Goal: Transaction & Acquisition: Subscribe to service/newsletter

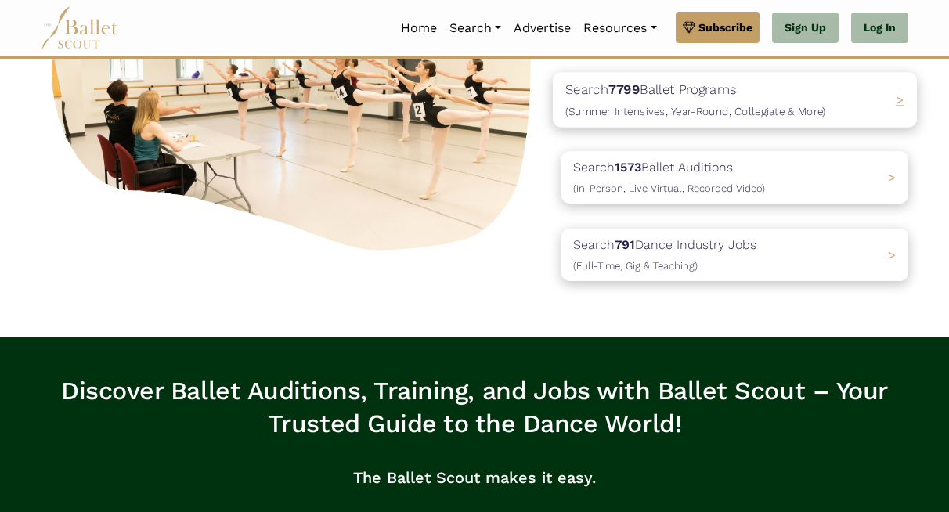
scroll to position [192, 0]
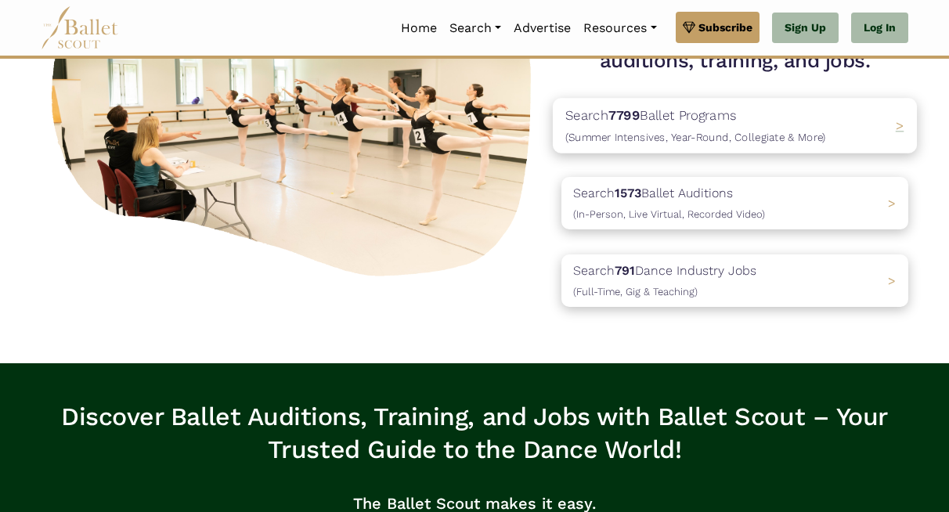
click at [683, 143] on span "(Summer Intensives, Year-Round, Collegiate & More)" at bounding box center [695, 137] width 261 height 13
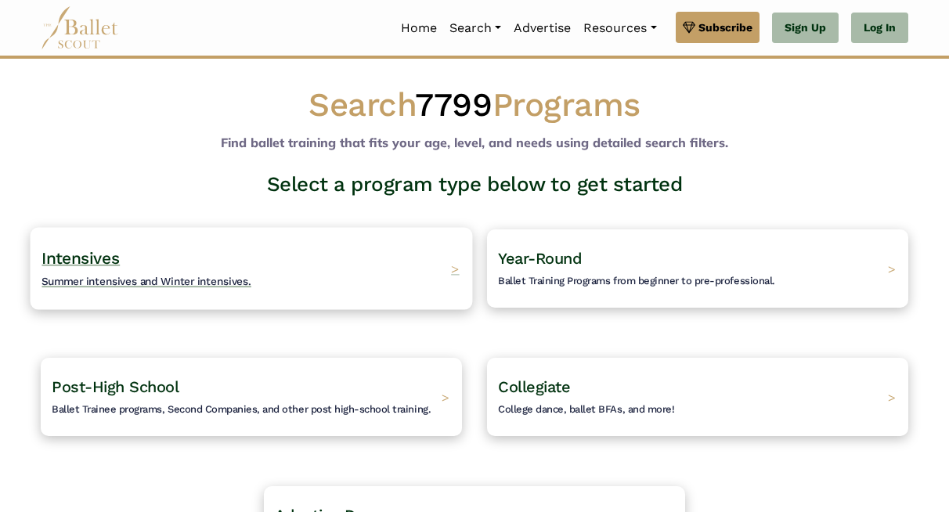
click at [251, 290] on h4 "Intensives Summer intensives and Winter intensives." at bounding box center [146, 268] width 210 height 43
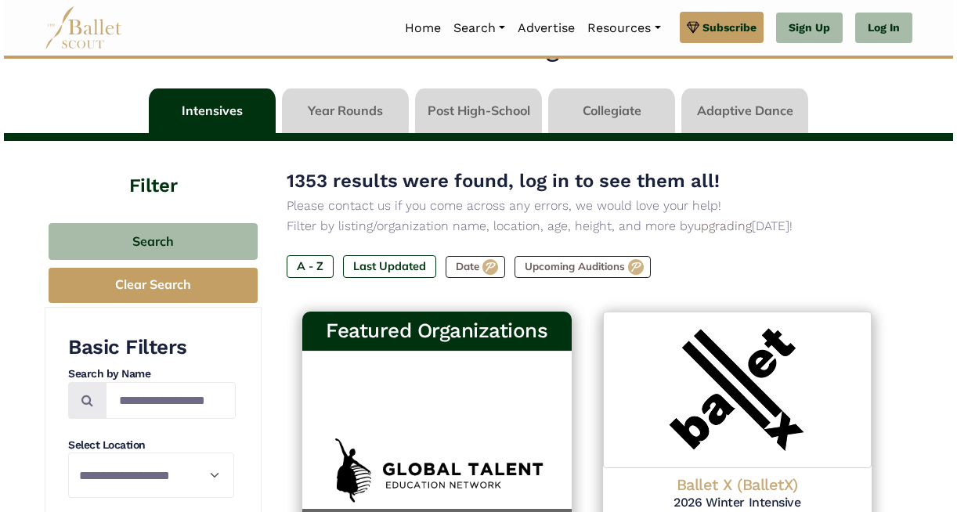
scroll to position [31, 0]
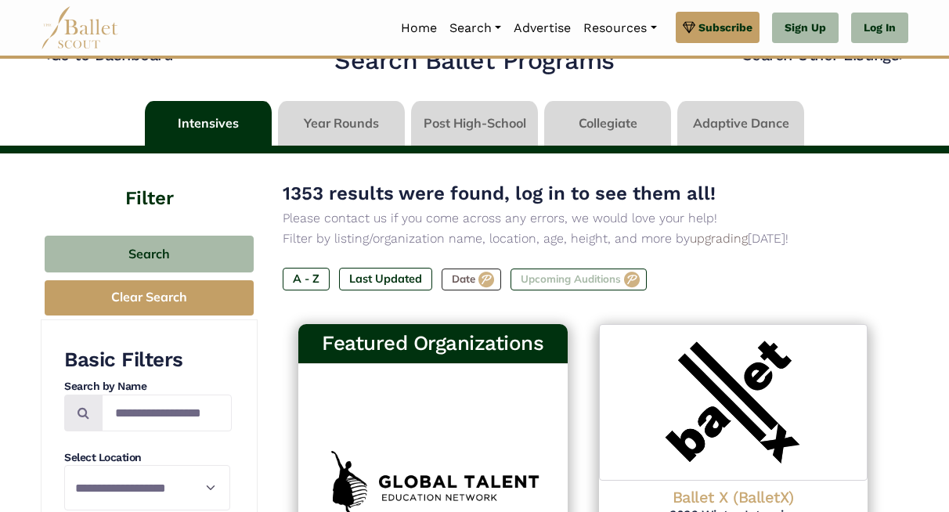
click at [623, 290] on label "Upcoming Auditions" at bounding box center [578, 279] width 136 height 22
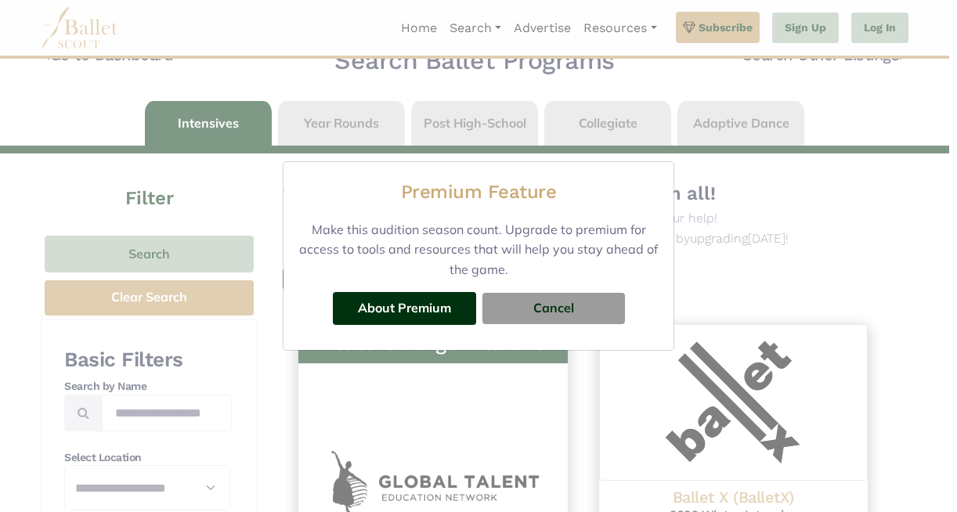
click at [476, 294] on button "About Premium" at bounding box center [404, 308] width 143 height 33
click at [451, 300] on link "About Premium" at bounding box center [404, 308] width 93 height 16
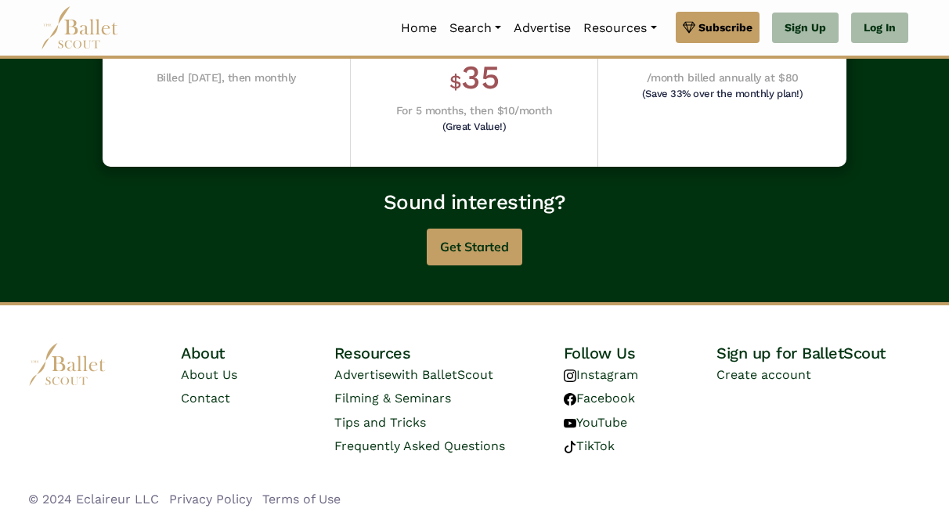
scroll to position [627, 0]
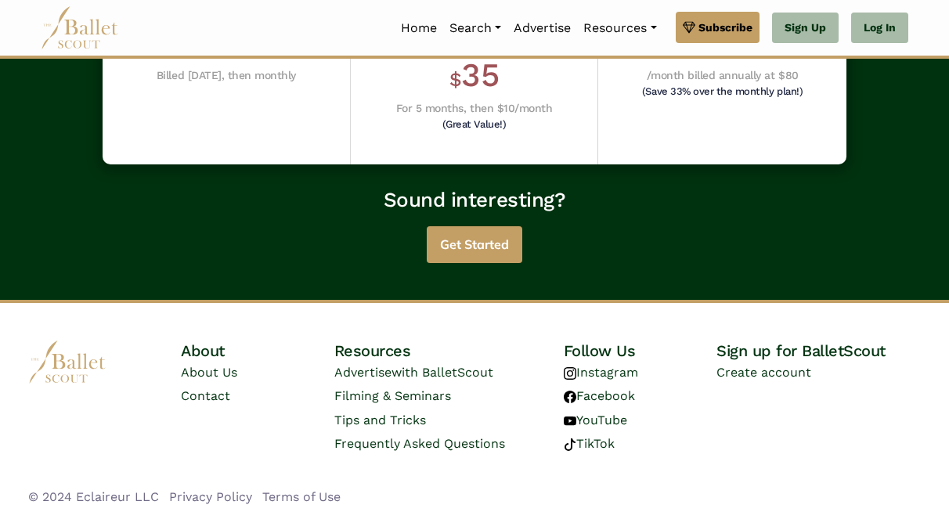
click at [487, 263] on button "Get Started" at bounding box center [475, 244] width 96 height 37
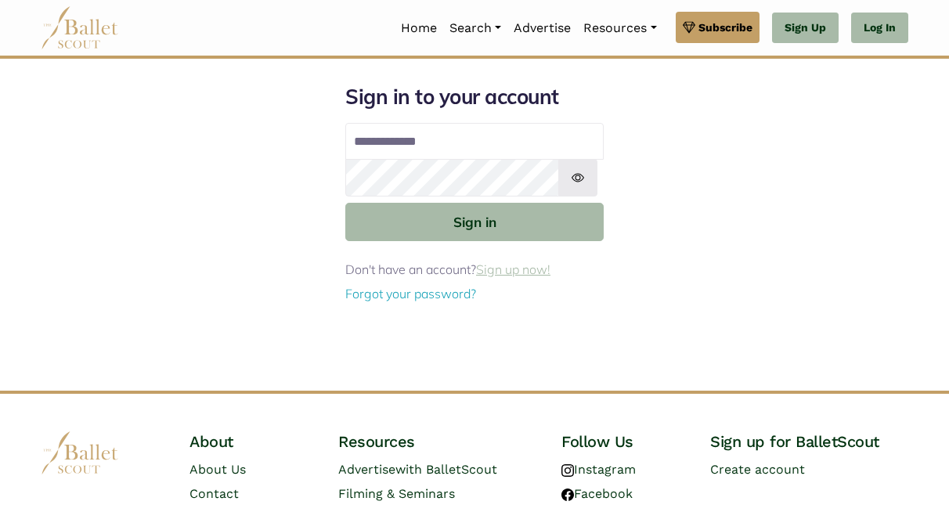
click at [507, 277] on link "Sign up now!" at bounding box center [513, 269] width 74 height 16
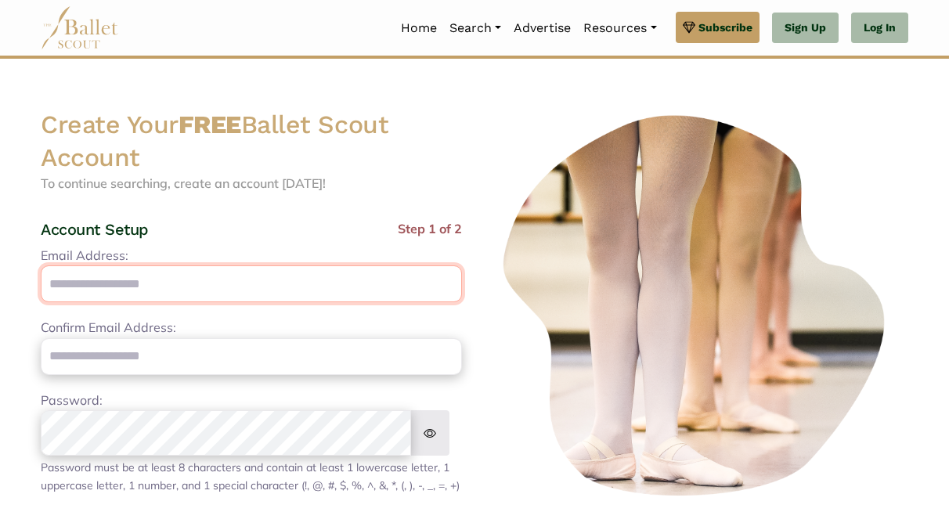
click at [222, 302] on input "Email Address:" at bounding box center [251, 283] width 421 height 37
type input "**********"
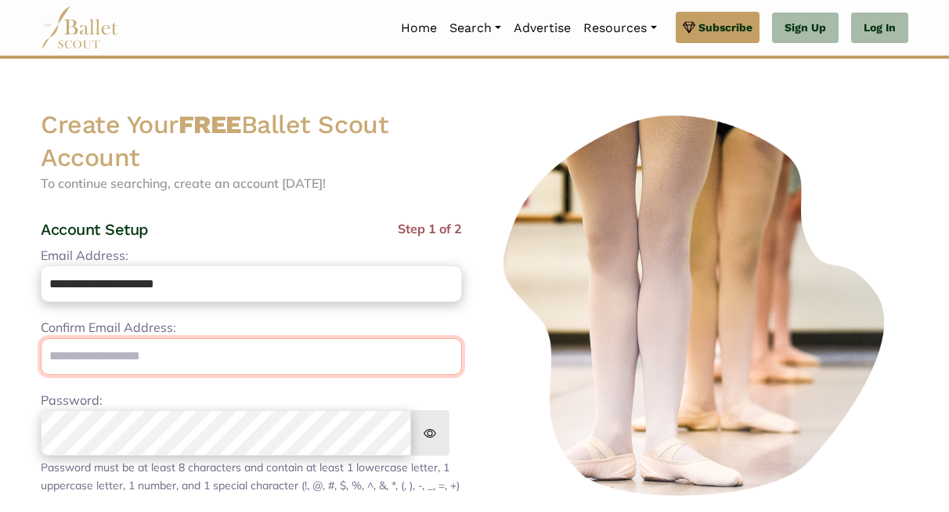
type input "**********"
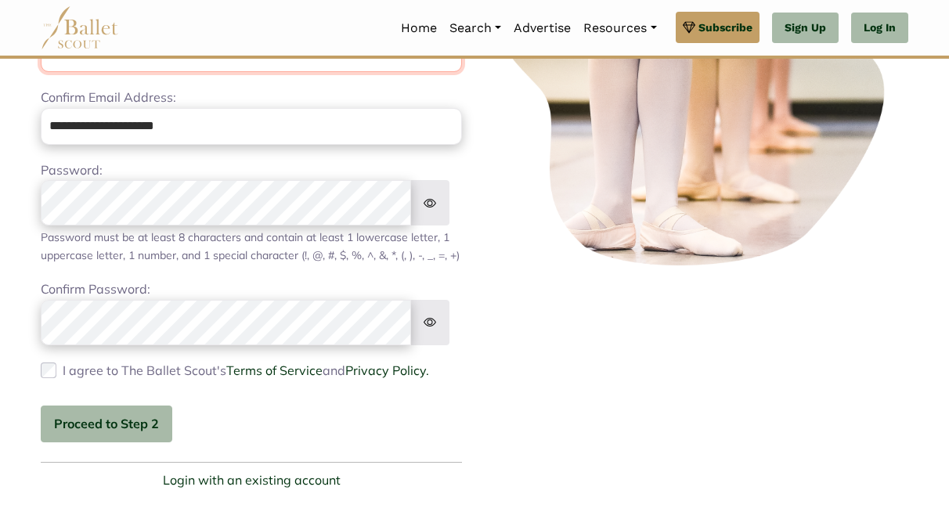
scroll to position [243, 0]
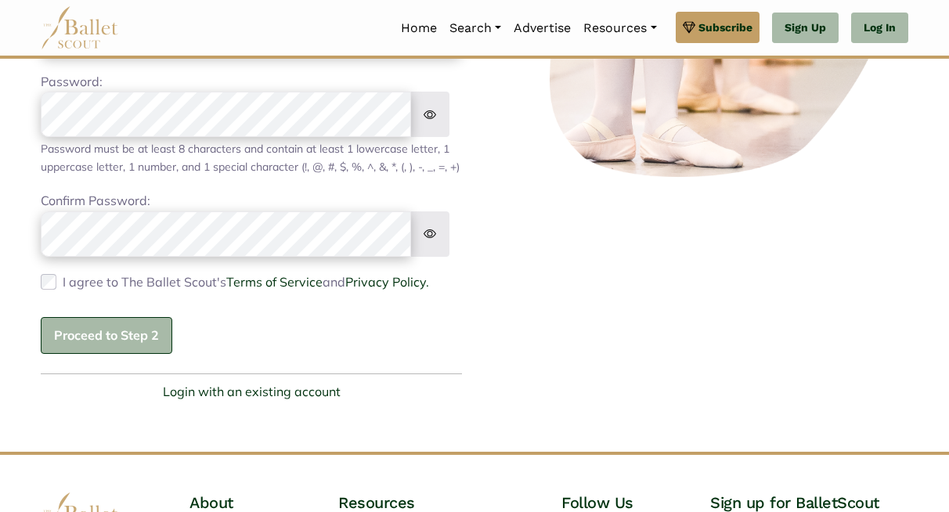
click at [121, 354] on button "Proceed to Step 2" at bounding box center [107, 335] width 132 height 37
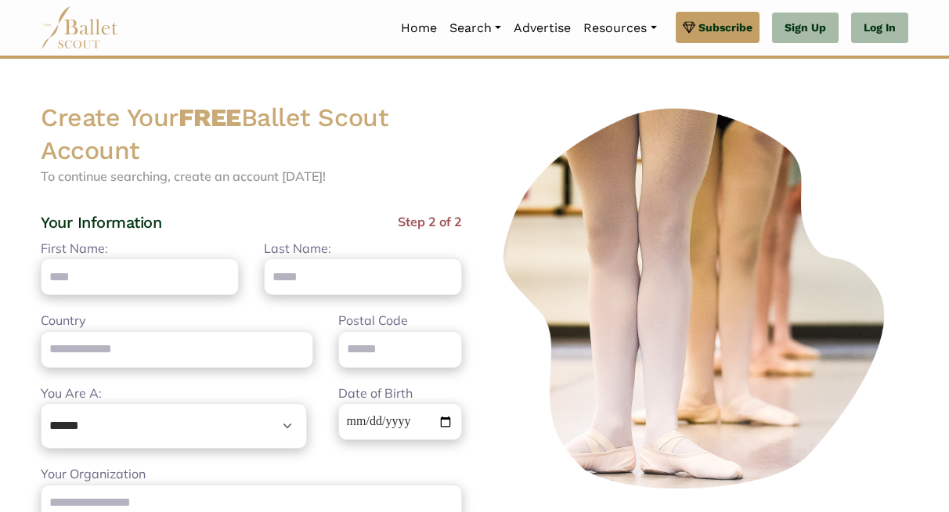
scroll to position [0, 0]
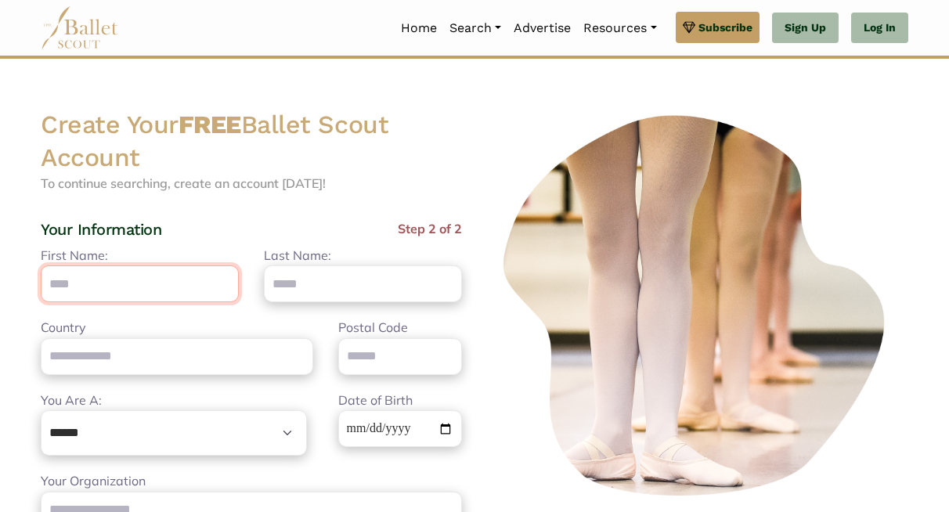
click at [121, 302] on input "First Name:" at bounding box center [140, 283] width 198 height 37
type input "******"
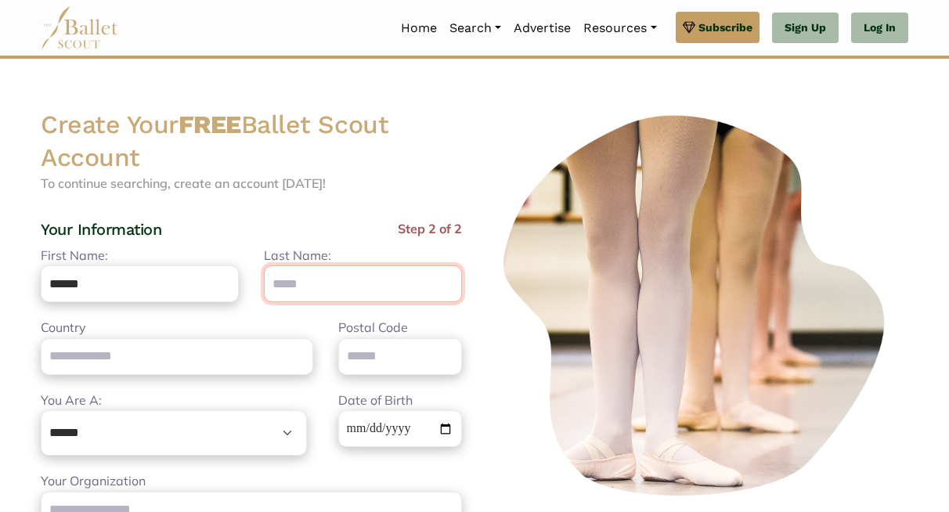
type input "******"
type input "**********"
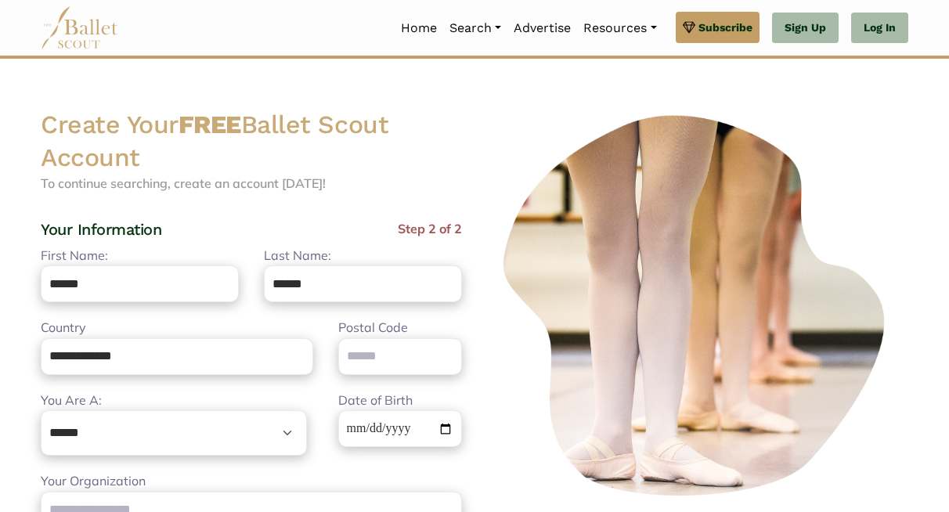
type input "*****"
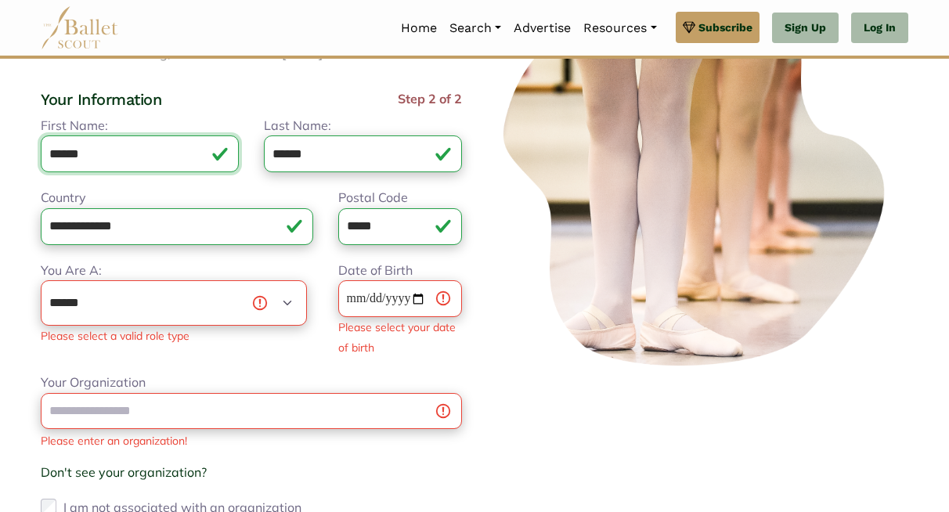
scroll to position [132, 0]
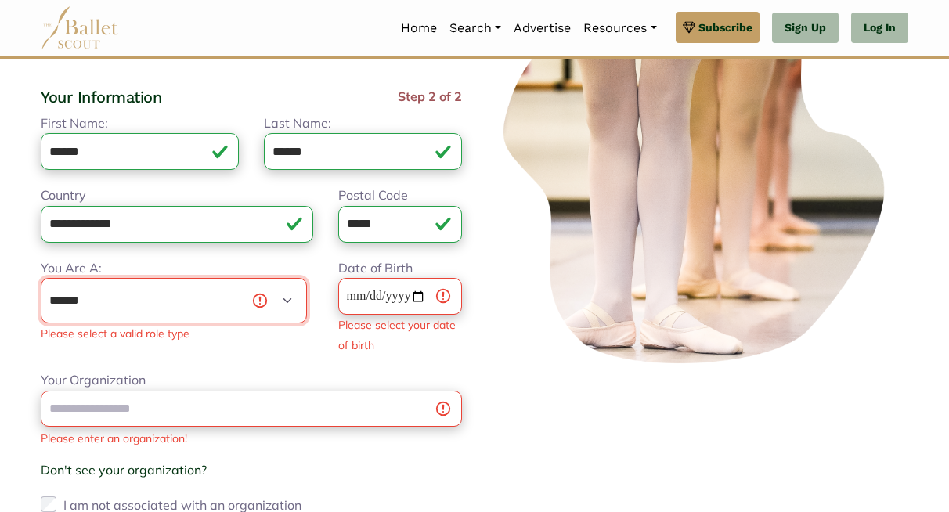
click at [164, 323] on select "**********" at bounding box center [174, 300] width 266 height 45
select select "***"
click at [44, 323] on select "**********" at bounding box center [174, 300] width 266 height 45
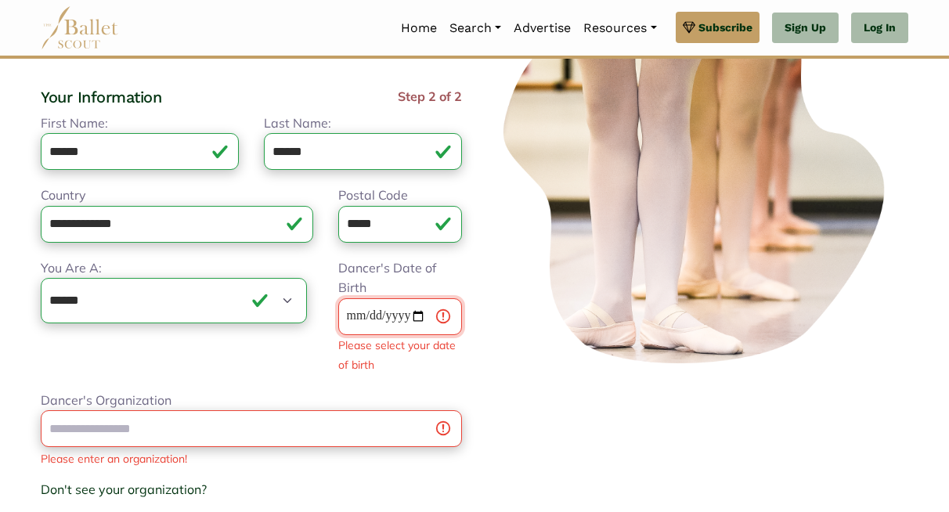
click at [391, 335] on input "Dancer's Date of Birth" at bounding box center [400, 316] width 124 height 37
click at [435, 335] on input "Dancer's Date of Birth" at bounding box center [400, 316] width 124 height 37
click at [409, 335] on input "Dancer's Date of Birth" at bounding box center [400, 316] width 124 height 37
type input "**********"
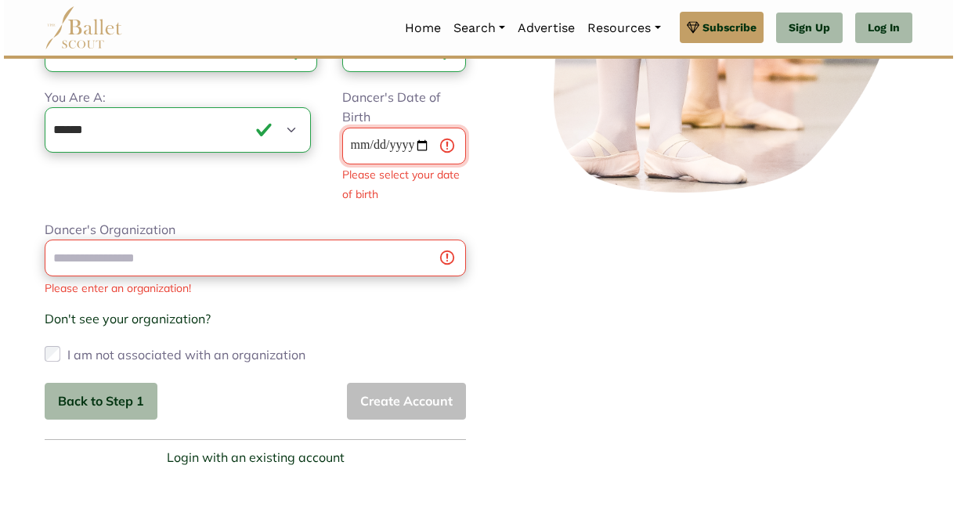
scroll to position [308, 0]
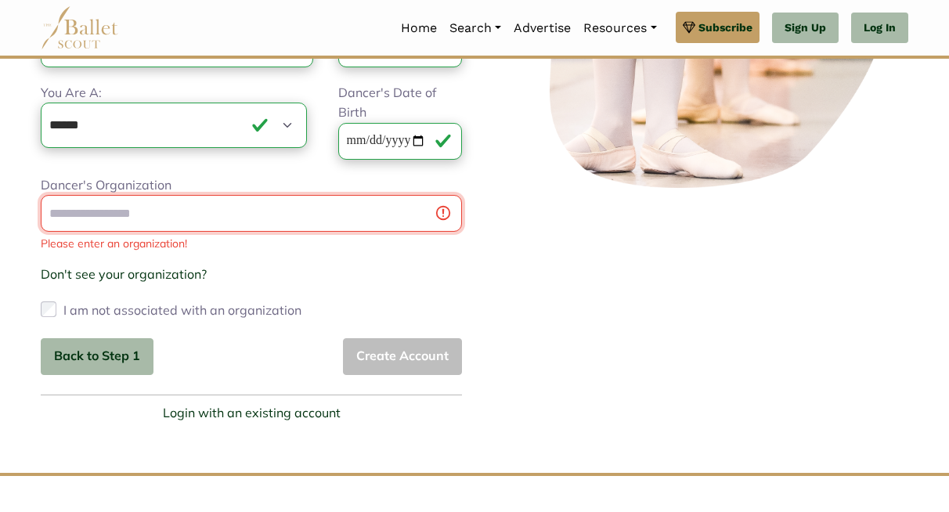
click at [327, 323] on div "Dancer's Organization Please enter an organization! Don't see your organization…" at bounding box center [251, 248] width 421 height 147
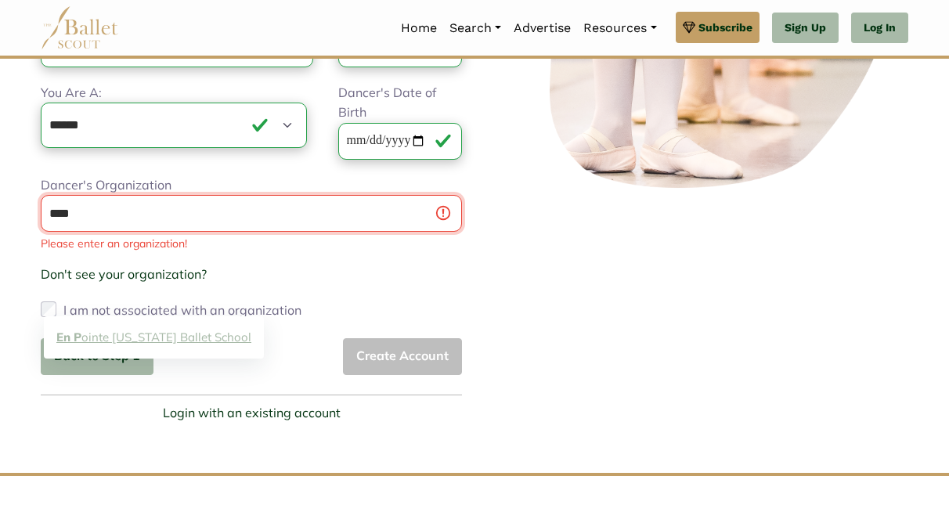
click at [207, 339] on link "En P ointe Indiana Ballet School" at bounding box center [154, 337] width 220 height 24
type input "**********"
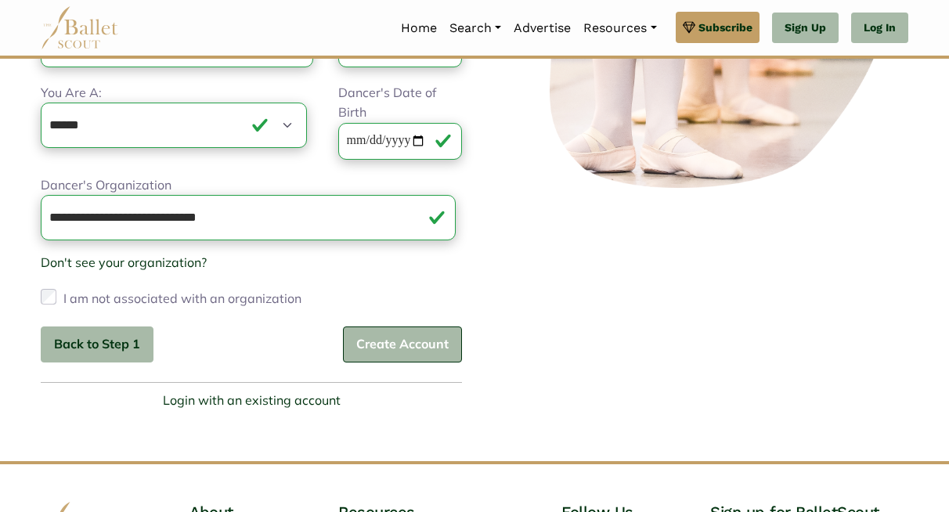
click at [363, 363] on button "Create Account" at bounding box center [402, 344] width 119 height 37
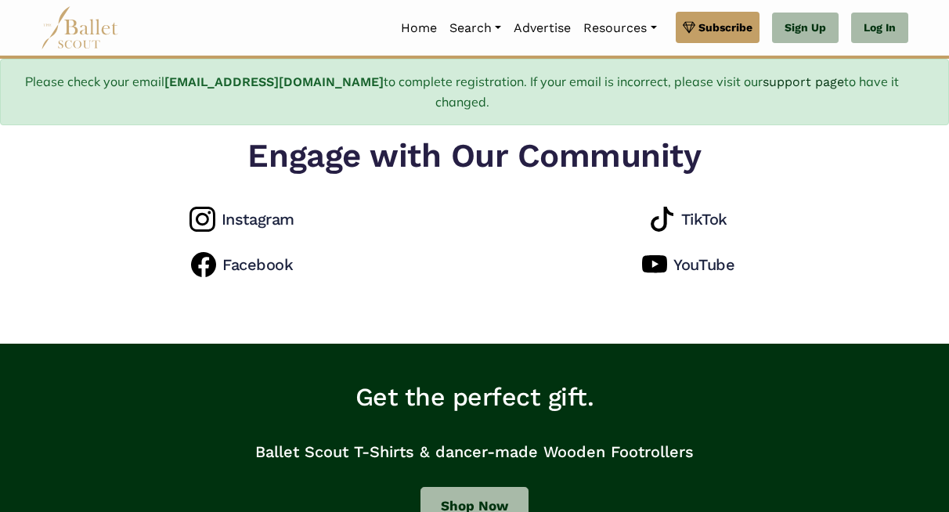
scroll to position [1515, 0]
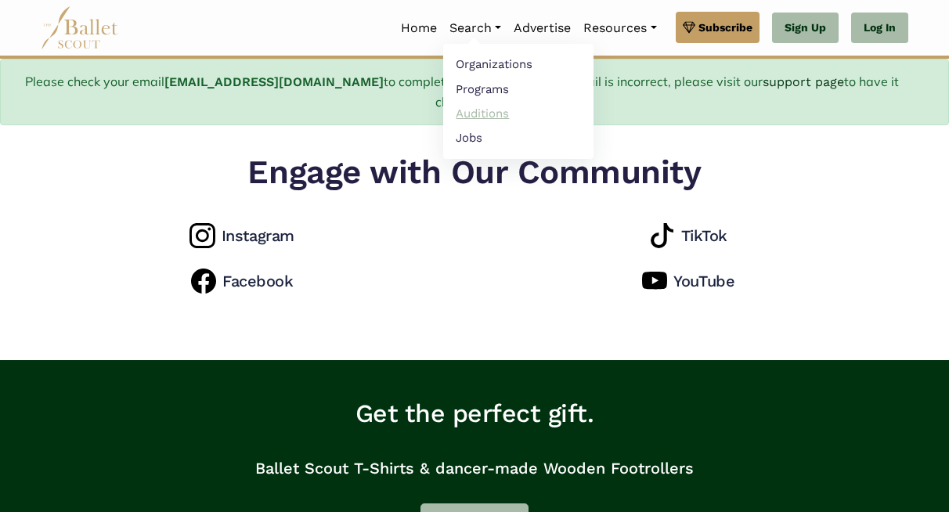
click at [443, 116] on link "Auditions" at bounding box center [518, 113] width 150 height 24
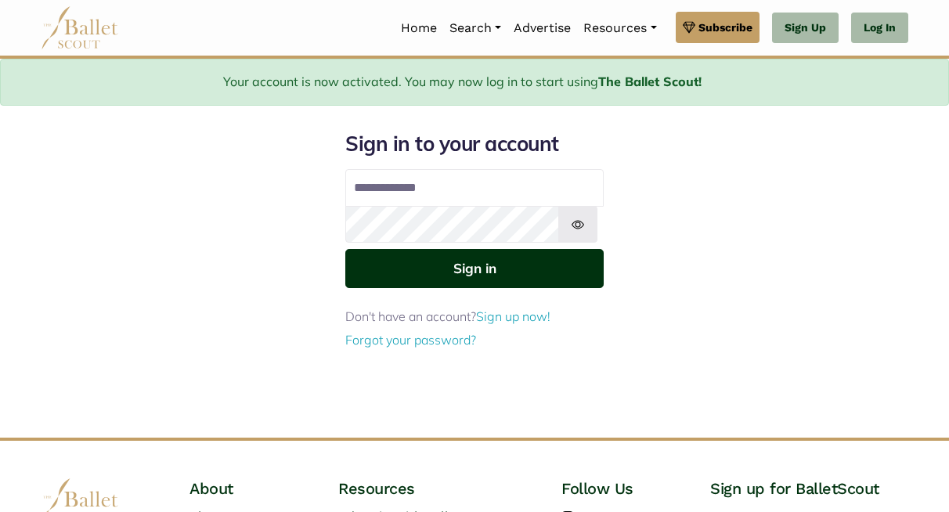
type input "**********"
click at [473, 287] on button "Sign in" at bounding box center [474, 268] width 258 height 38
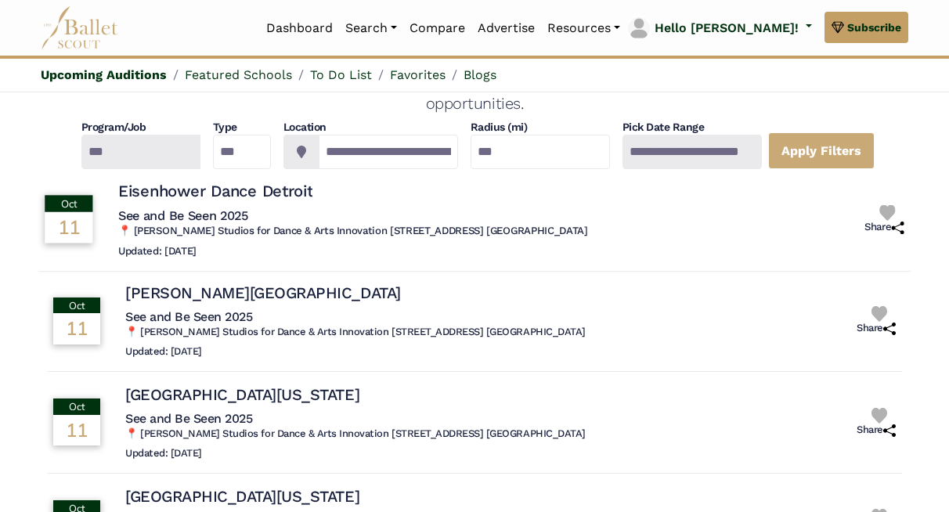
scroll to position [73, 0]
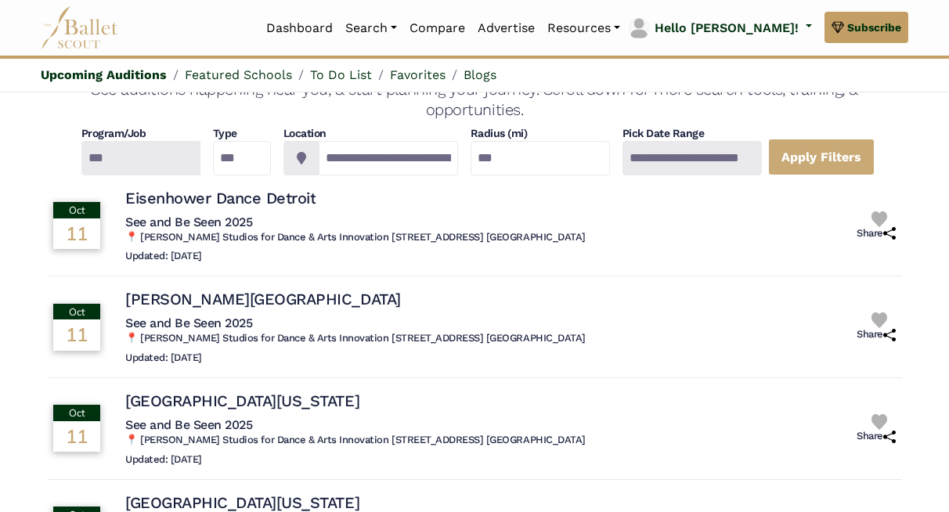
click at [183, 175] on div at bounding box center [140, 158] width 119 height 34
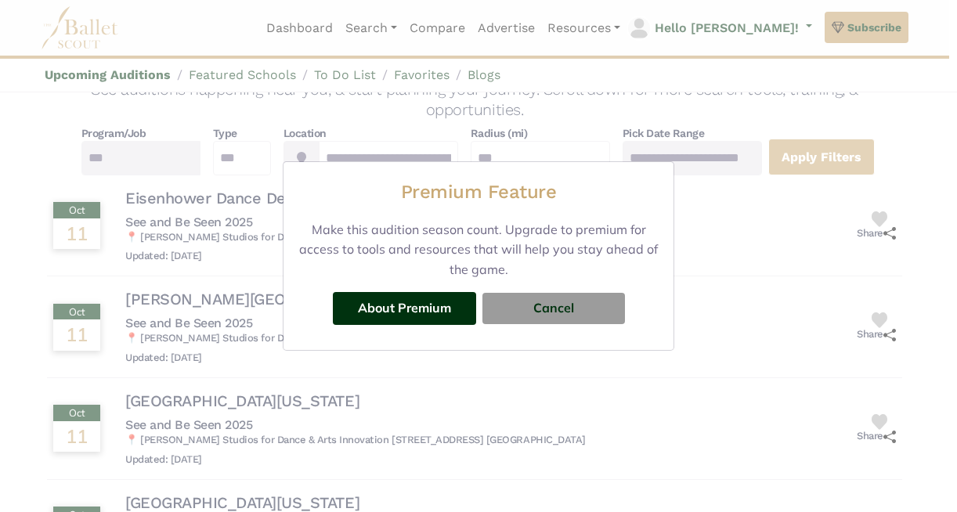
click at [788, 56] on div "Premium Feature Make this audition season count. Upgrade to premium for access …" at bounding box center [478, 256] width 957 height 512
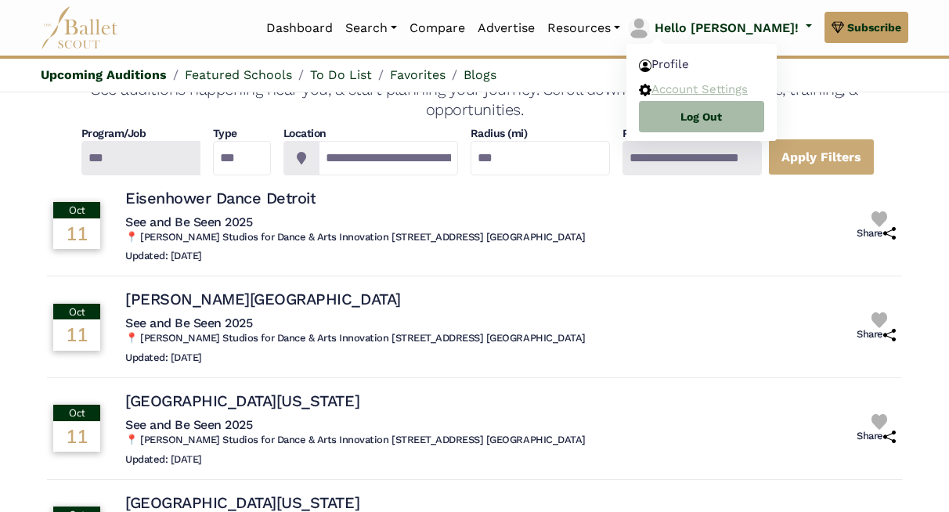
click at [746, 92] on link "Account Settings" at bounding box center [701, 89] width 150 height 24
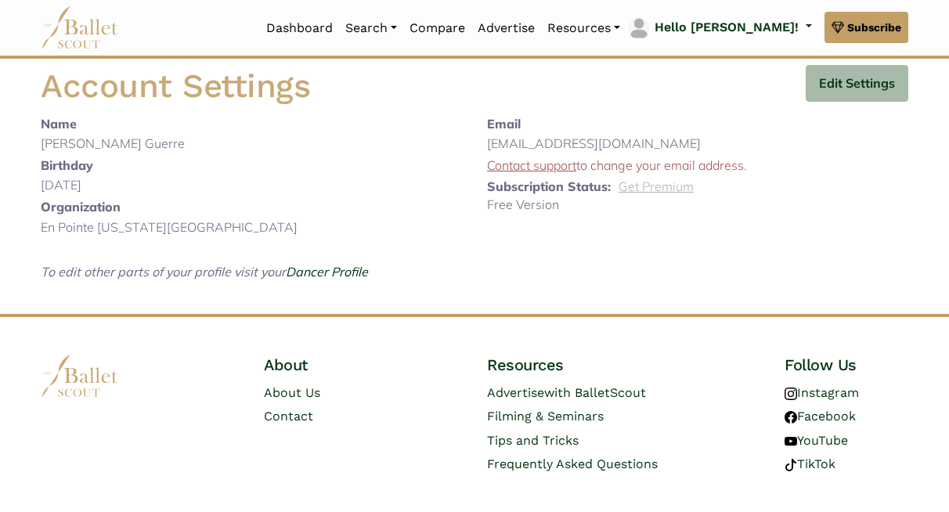
click at [641, 194] on link "Get Premium" at bounding box center [655, 186] width 75 height 16
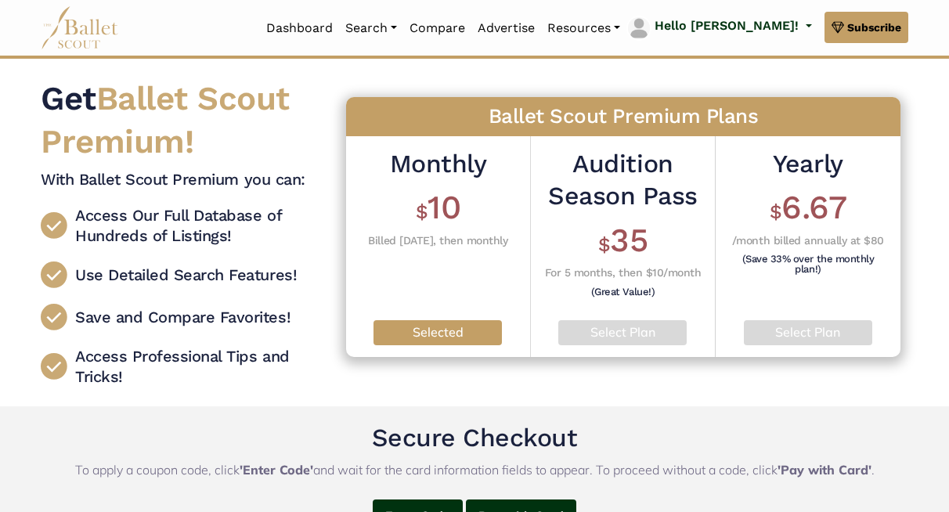
click at [608, 213] on h2 "Audition Season Pass" at bounding box center [622, 180] width 160 height 65
click at [621, 343] on p "Select Plan" at bounding box center [622, 333] width 103 height 20
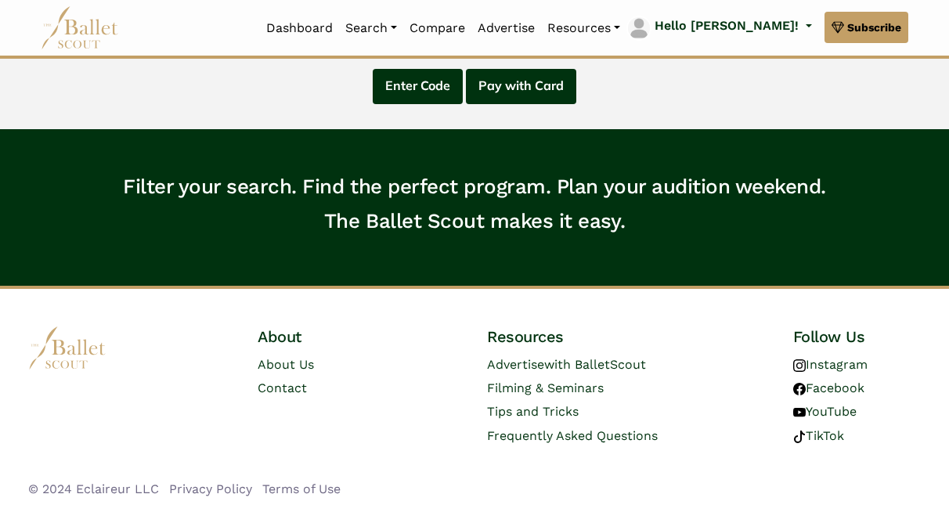
scroll to position [440, 0]
click at [538, 104] on button "Pay with Card" at bounding box center [521, 86] width 110 height 35
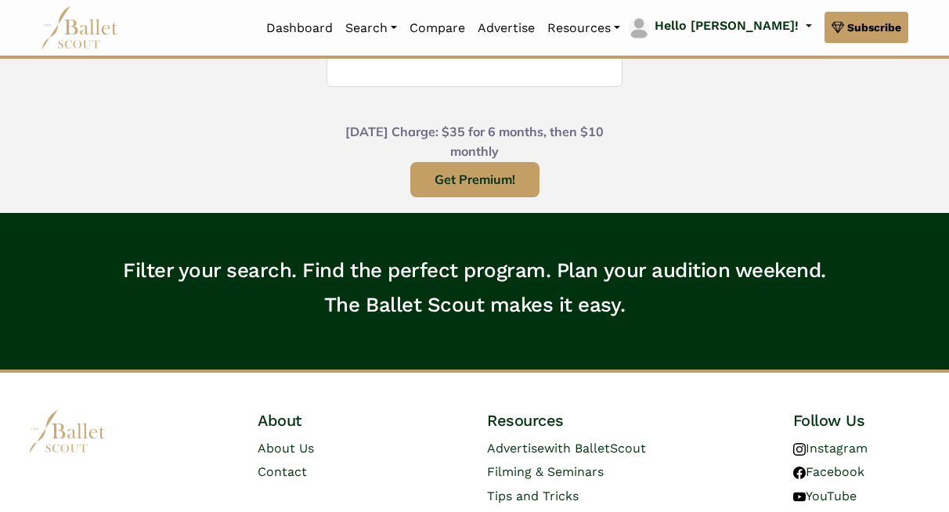
scroll to position [628, 0]
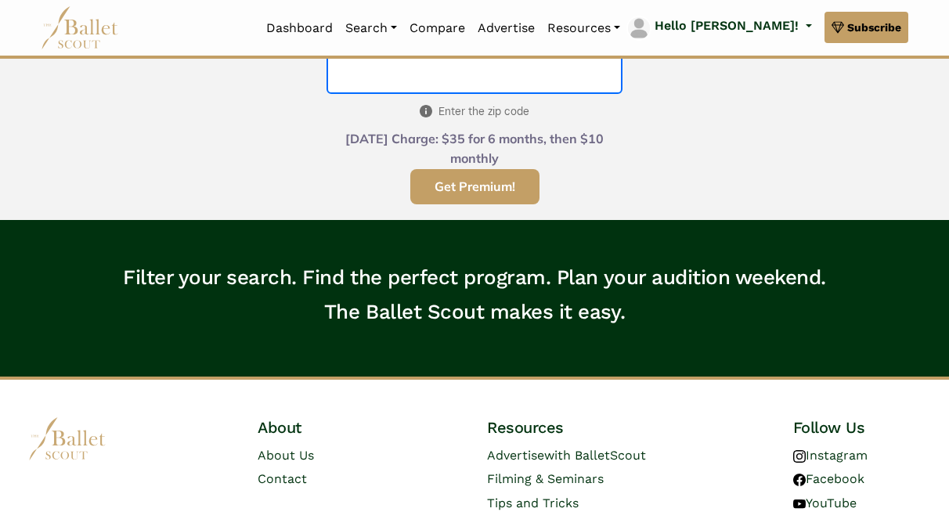
click at [502, 204] on button "Get Premium!" at bounding box center [474, 186] width 129 height 35
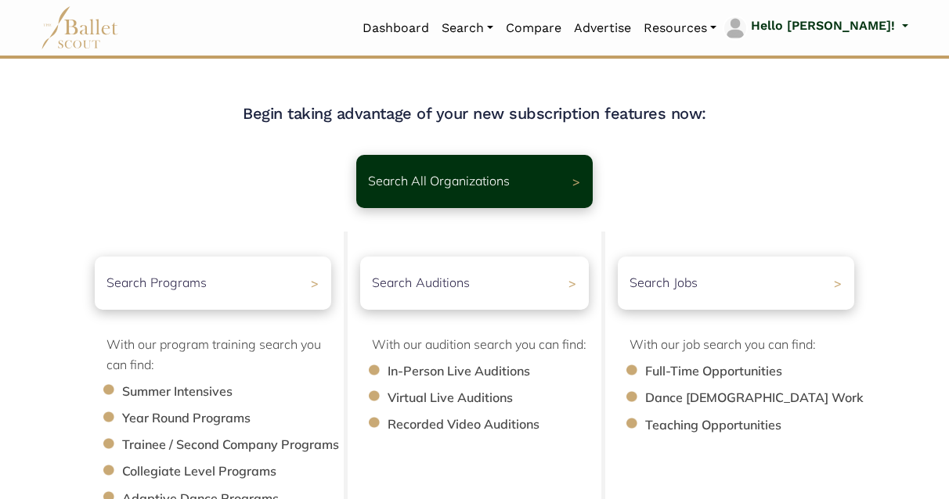
scroll to position [58, 0]
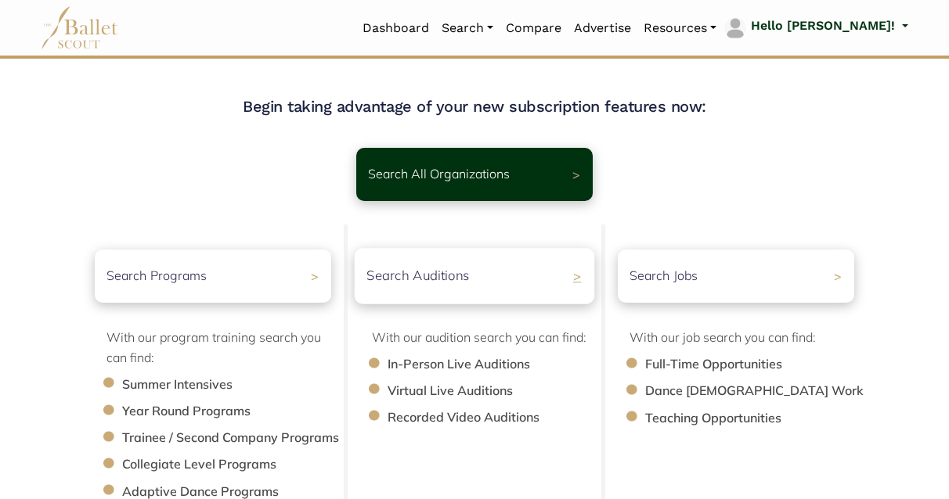
click at [418, 287] on p "Search Auditions" at bounding box center [418, 276] width 103 height 21
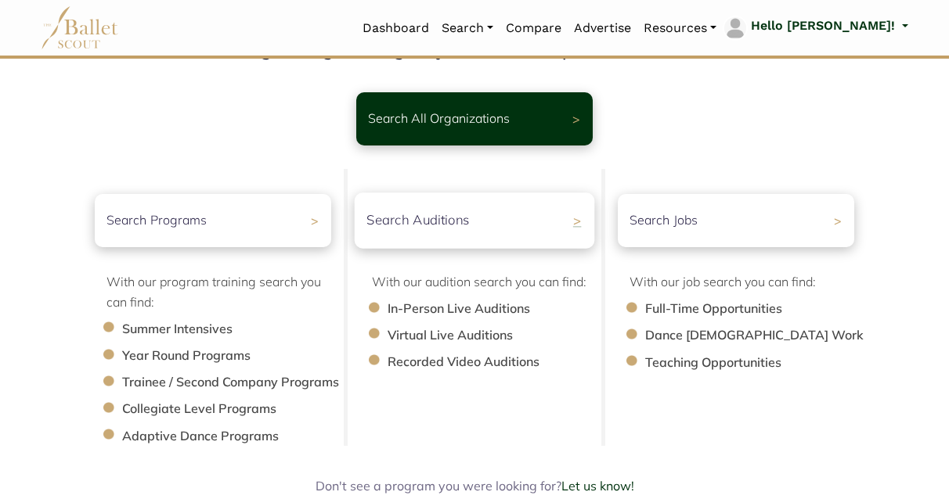
scroll to position [228, 0]
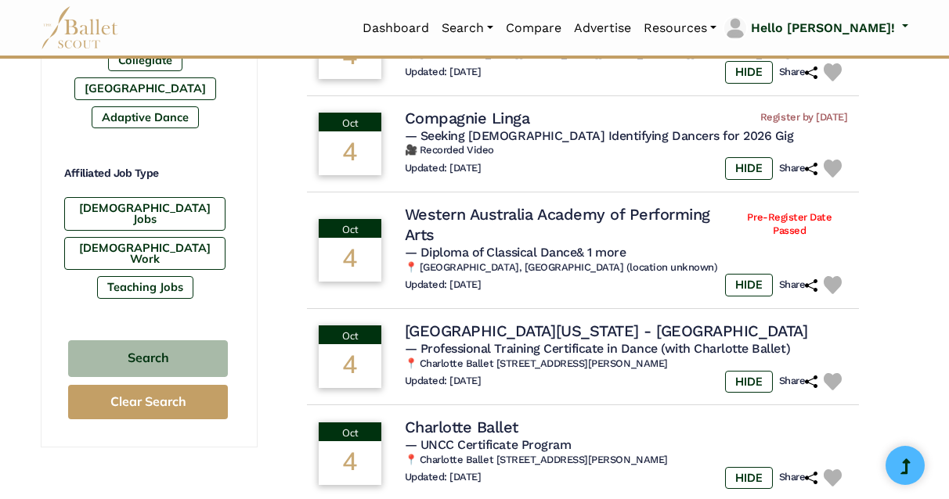
scroll to position [899, 0]
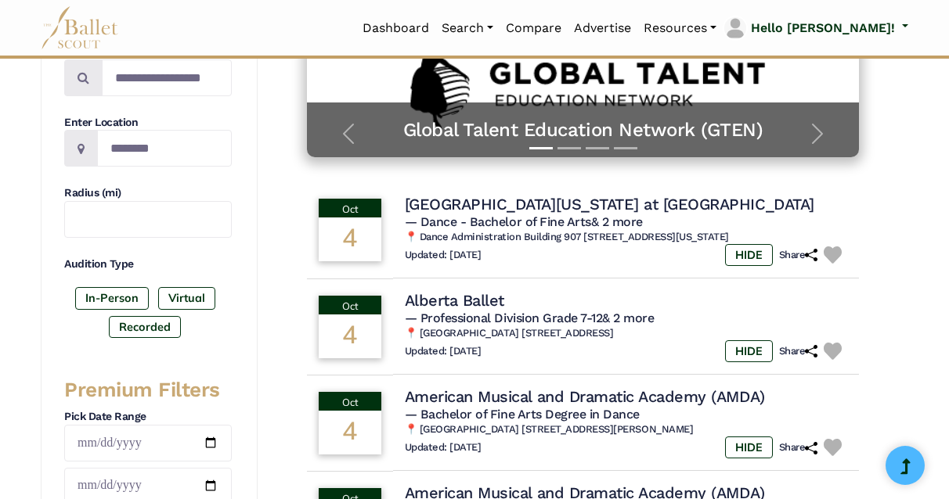
scroll to position [315, 0]
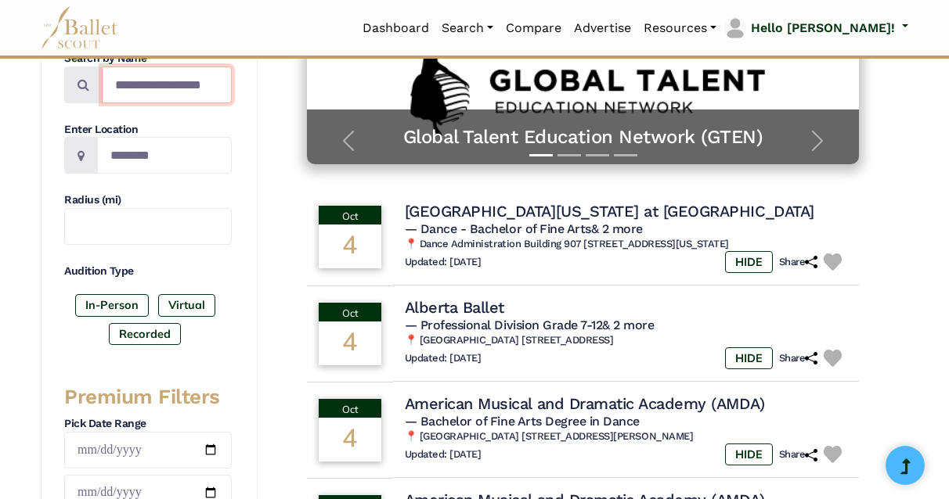
click at [177, 103] on input "Search by names..." at bounding box center [167, 85] width 130 height 37
type input "****"
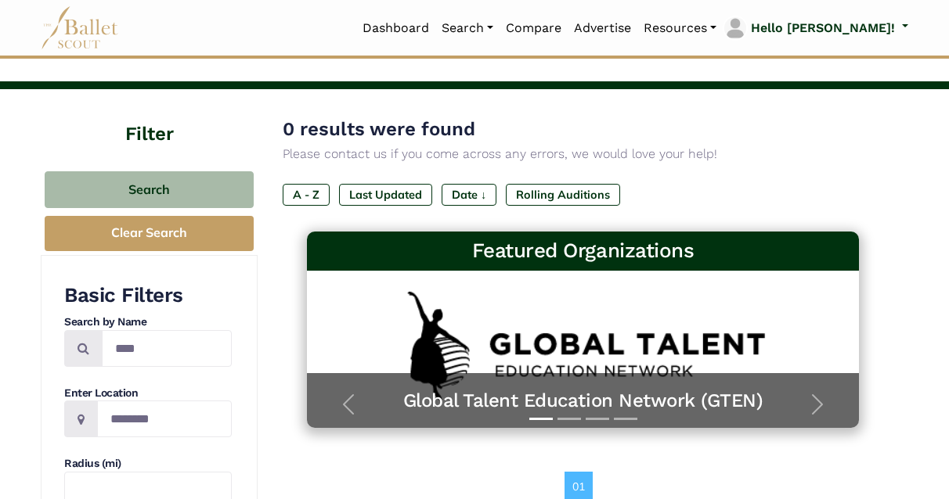
scroll to position [34, 0]
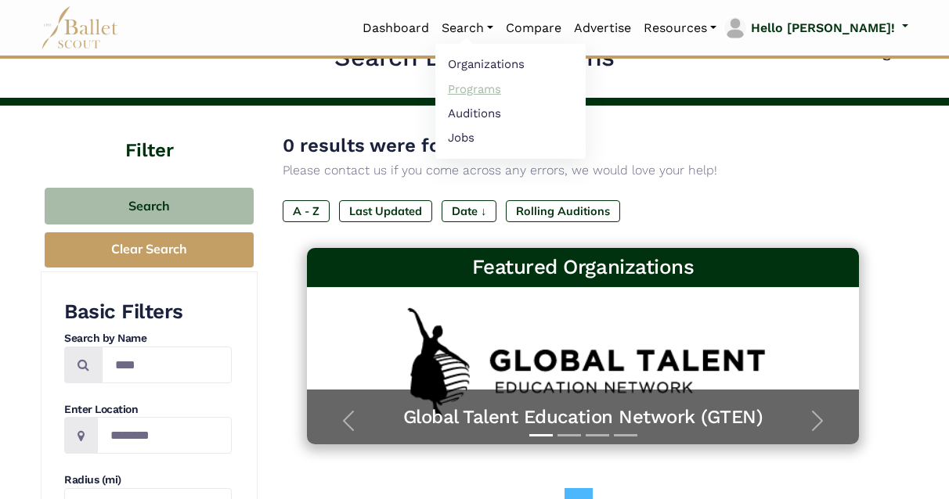
click at [504, 94] on link "Programs" at bounding box center [510, 89] width 150 height 24
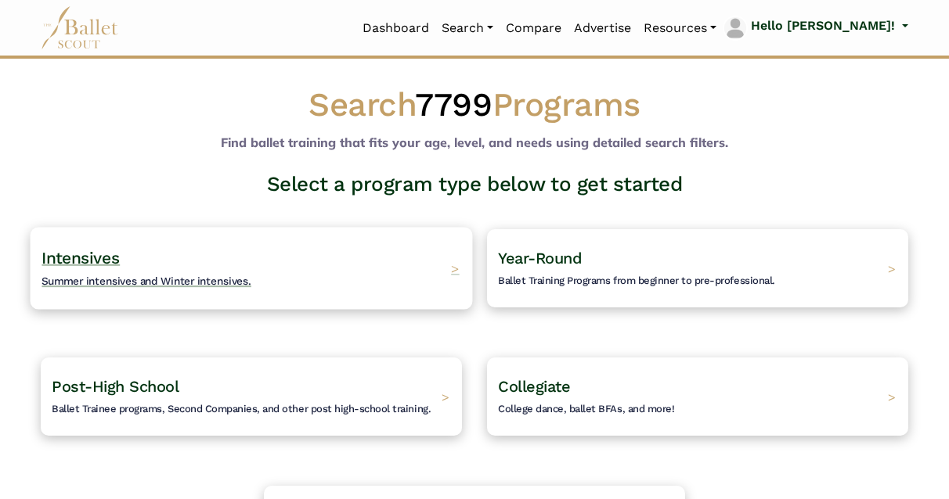
click at [232, 290] on h4 "Intensives Summer intensives and Winter intensives." at bounding box center [146, 268] width 210 height 43
click at [120, 268] on span "Intensives" at bounding box center [80, 258] width 78 height 20
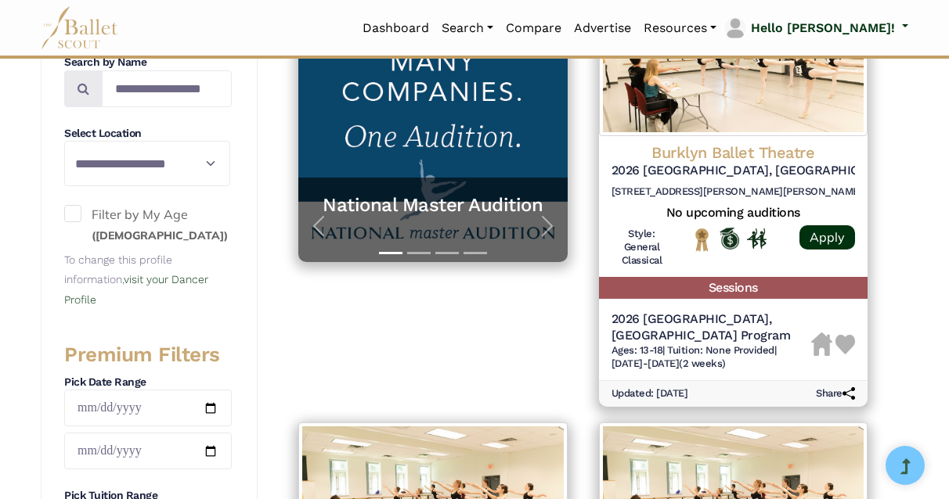
scroll to position [357, 0]
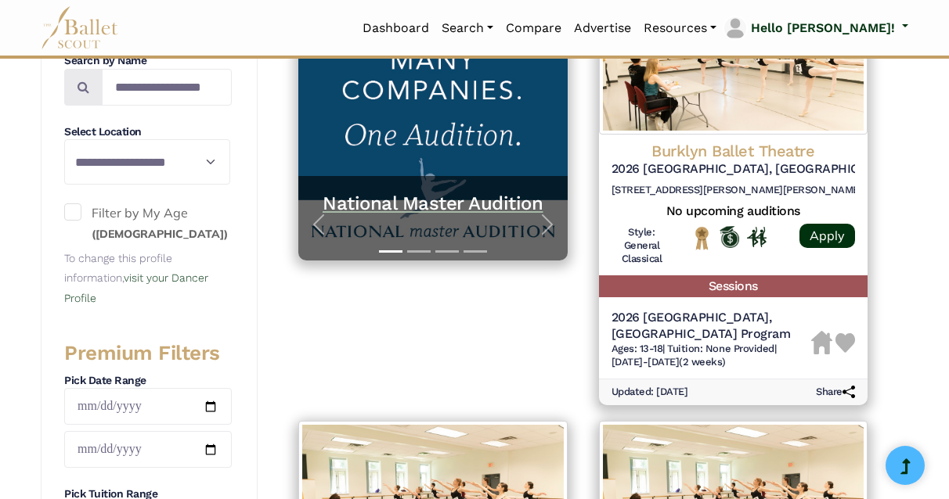
click at [404, 216] on h5 "National Master Audition" at bounding box center [433, 204] width 238 height 24
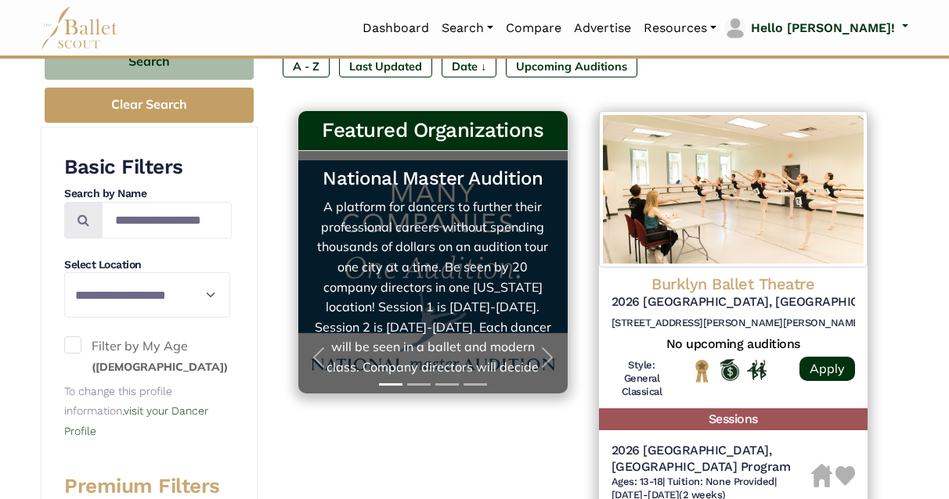
scroll to position [225, 0]
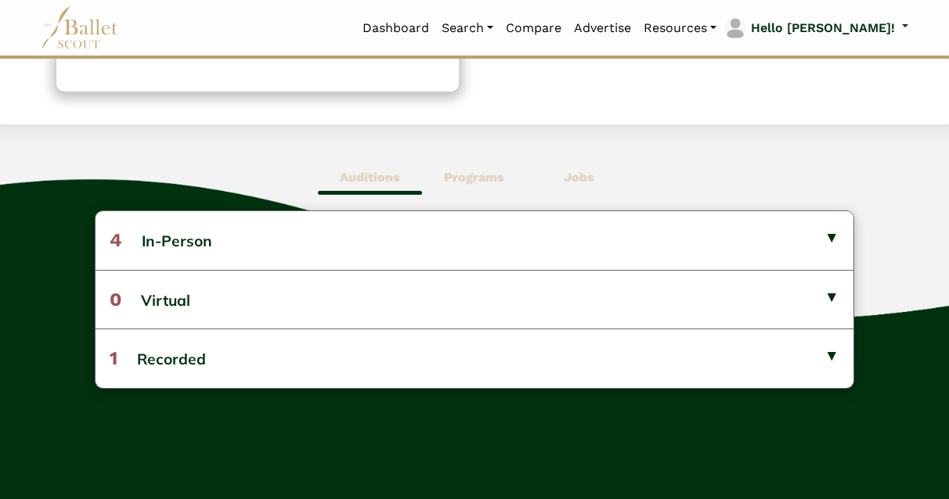
scroll to position [341, 0]
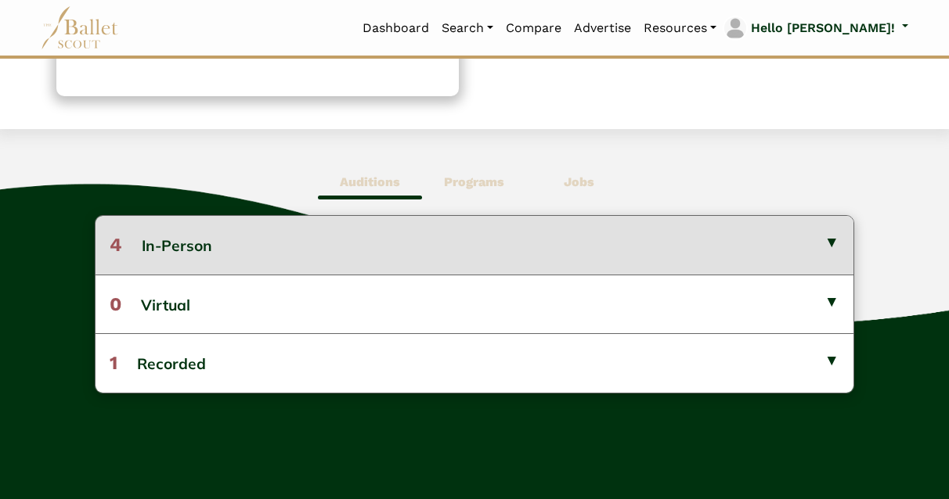
click at [828, 264] on button "4 In-Person" at bounding box center [475, 245] width 758 height 58
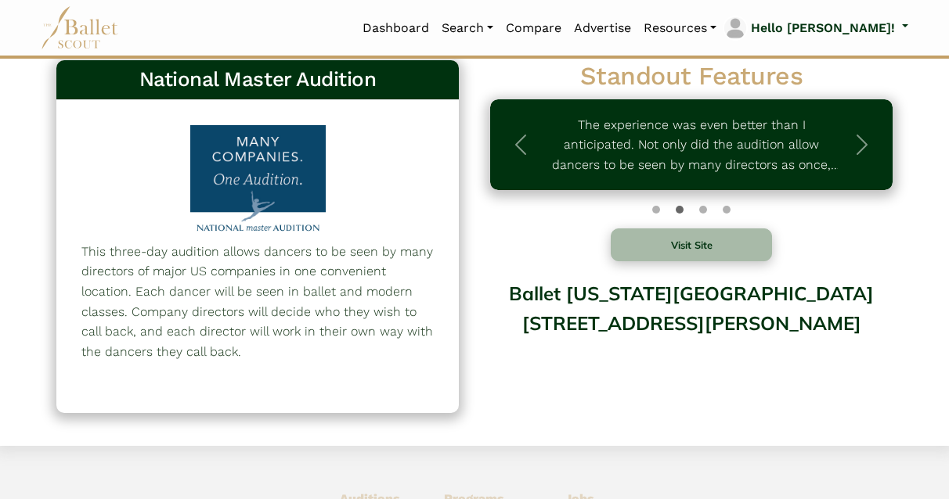
scroll to position [0, 0]
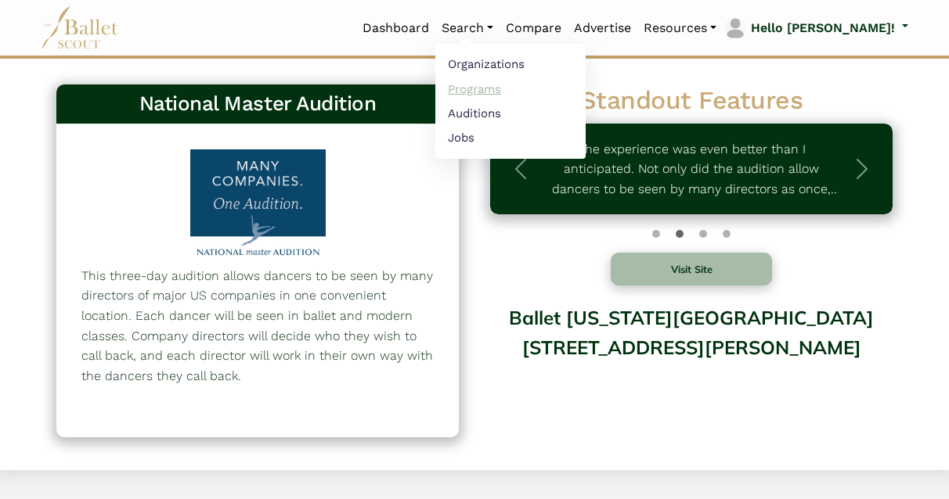
click at [503, 97] on link "Programs" at bounding box center [510, 89] width 150 height 24
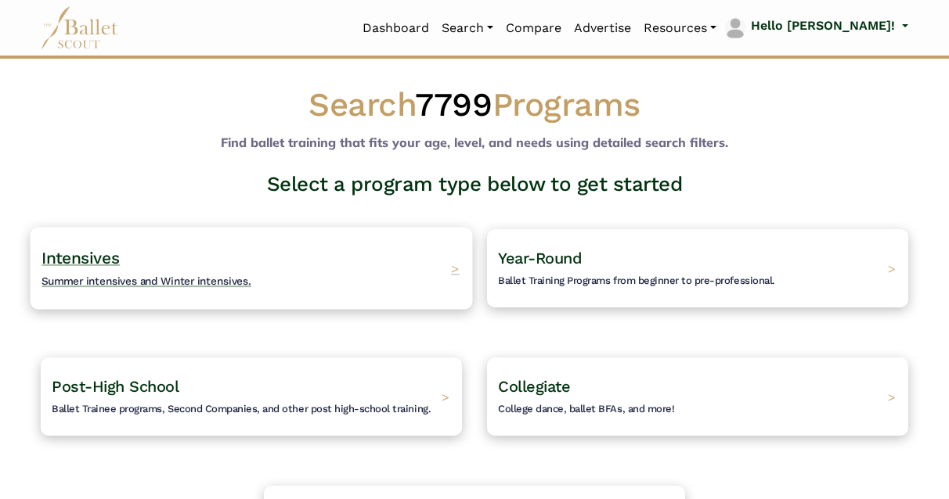
click at [110, 268] on span "Intensives" at bounding box center [80, 258] width 78 height 20
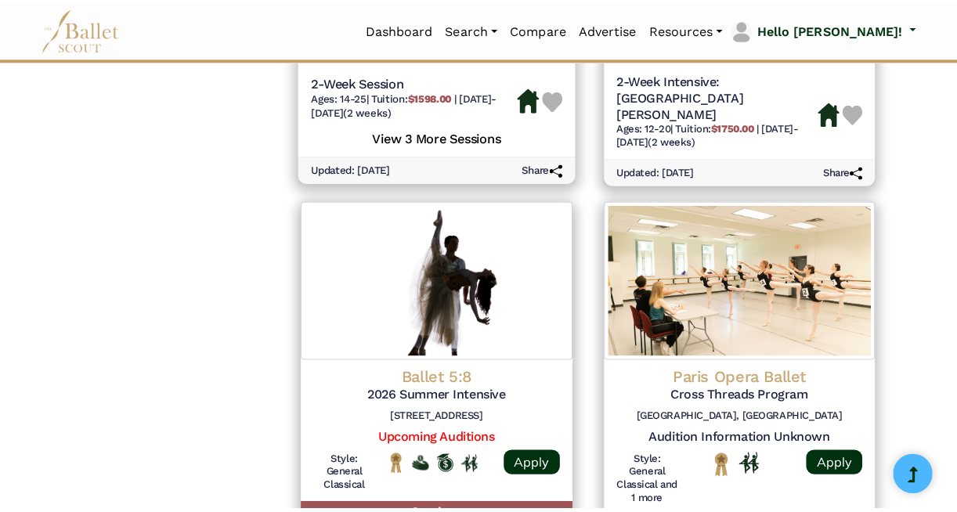
scroll to position [1496, 0]
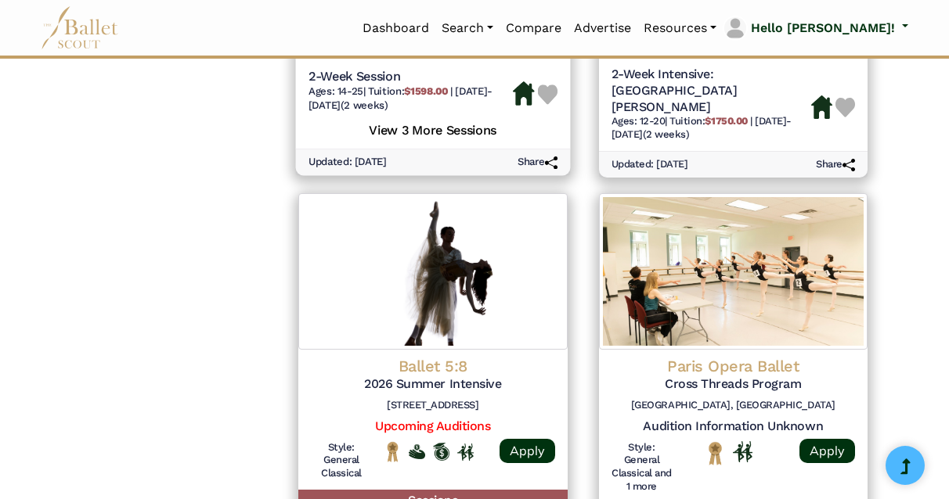
click at [423, 139] on h5 "View 3 More Sessions" at bounding box center [432, 129] width 249 height 20
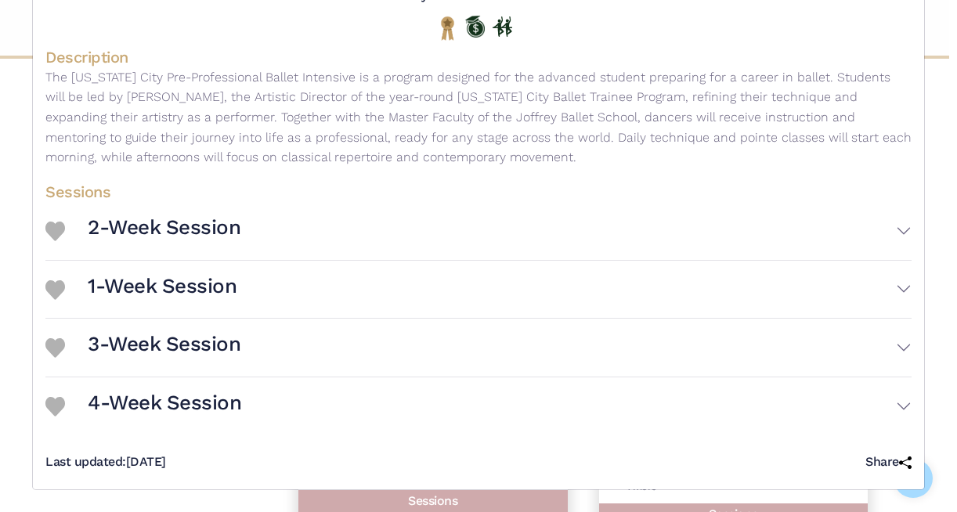
scroll to position [400, 0]
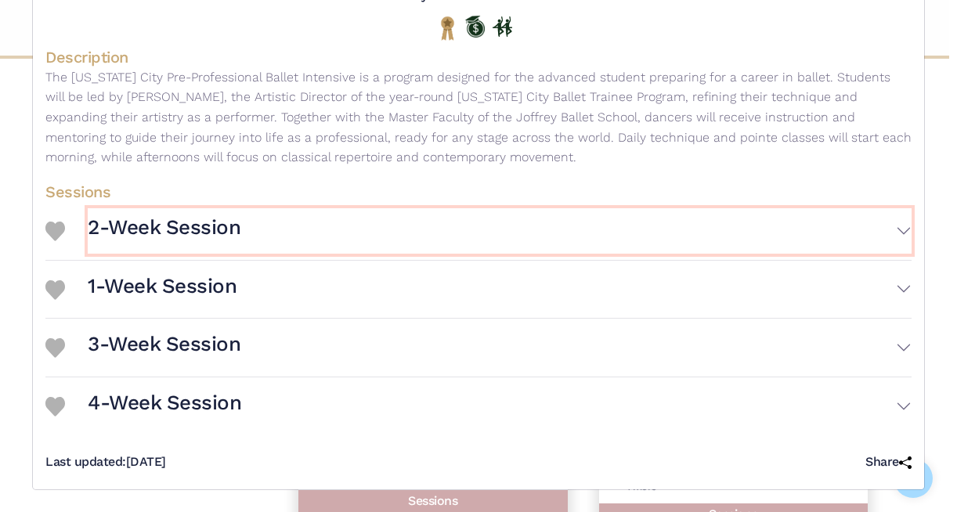
click at [895, 208] on button "2-Week Session" at bounding box center [500, 230] width 824 height 45
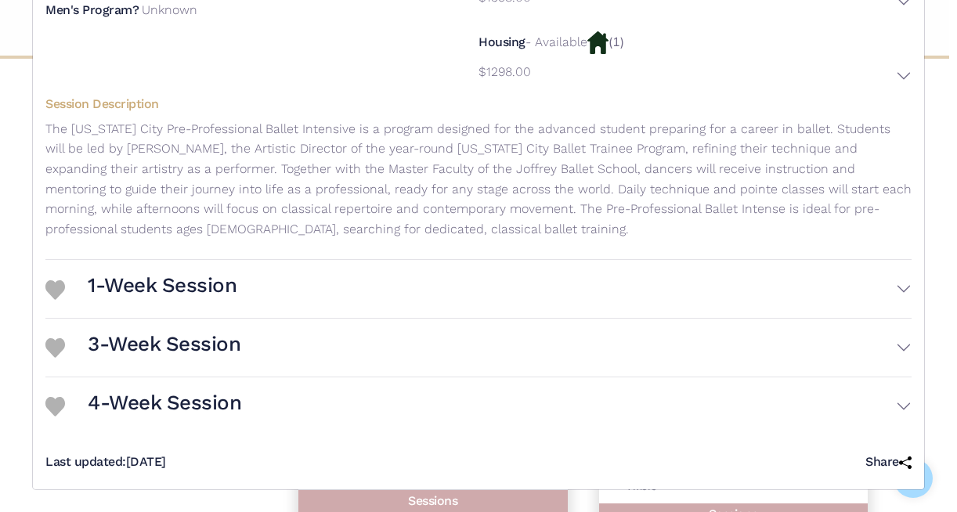
scroll to position [672, 0]
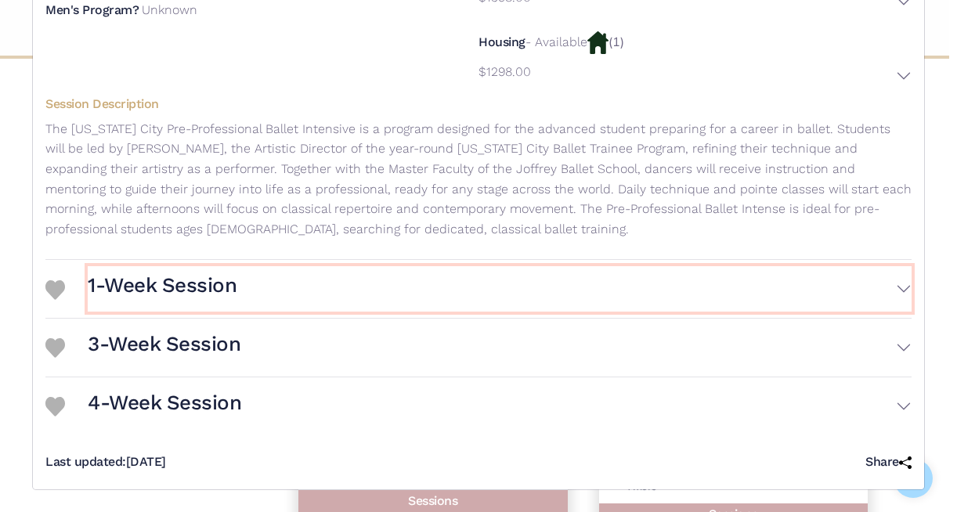
click at [894, 310] on button "1-Week Session" at bounding box center [500, 288] width 824 height 45
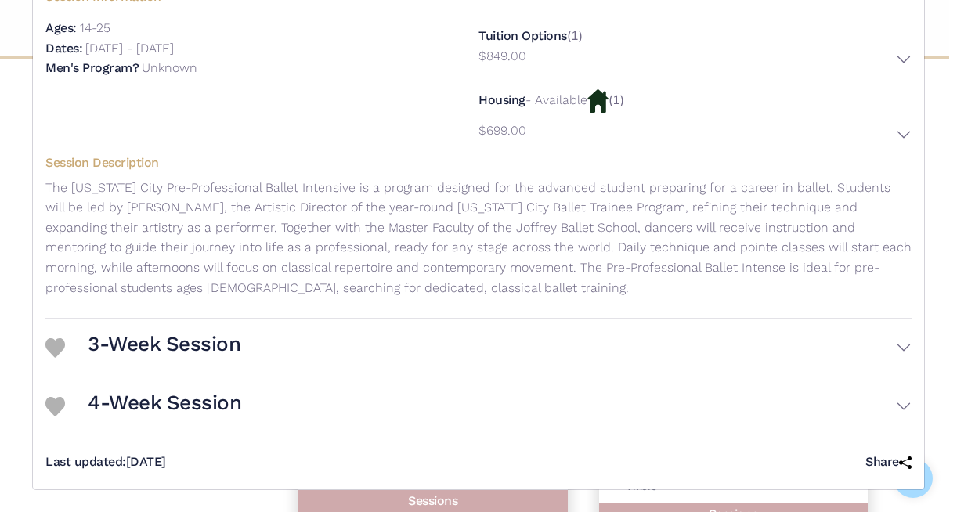
scroll to position [1075, 0]
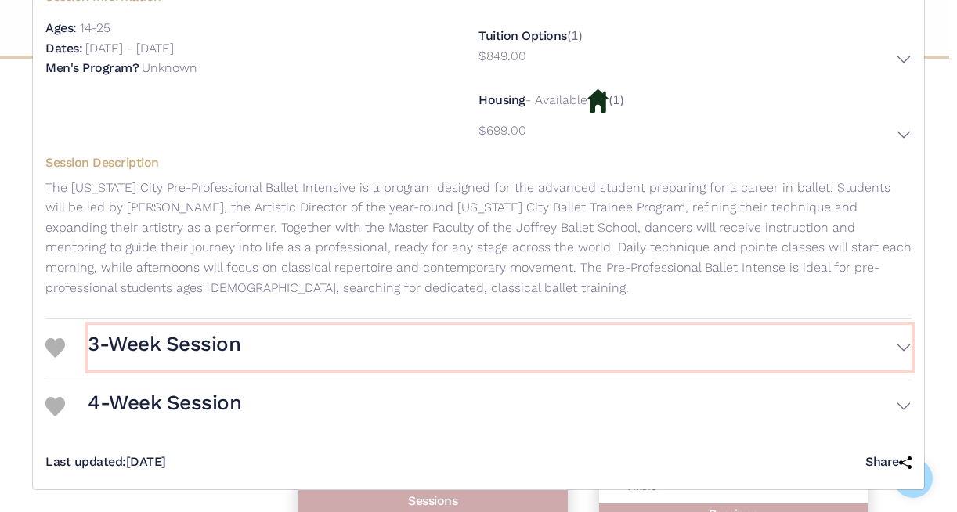
click at [892, 333] on button "3-Week Session" at bounding box center [500, 347] width 824 height 45
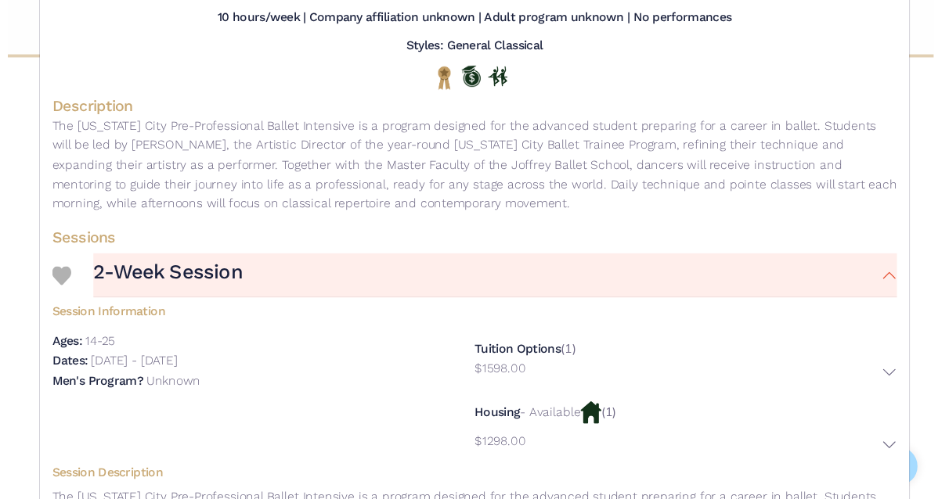
scroll to position [0, 0]
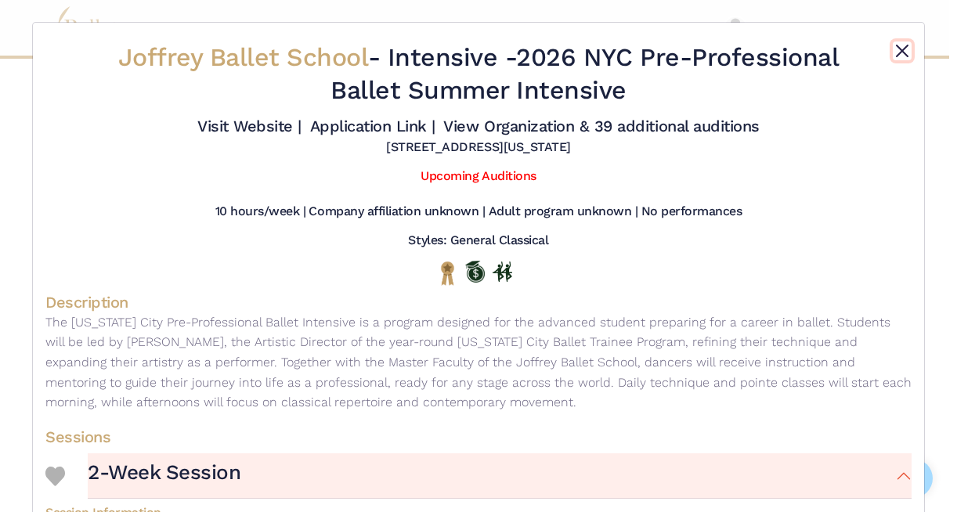
click at [893, 60] on button "Close" at bounding box center [901, 50] width 19 height 19
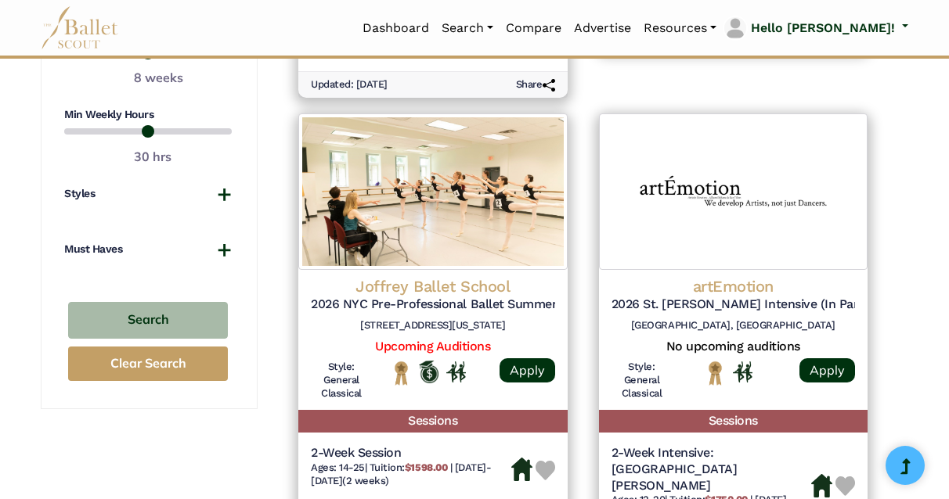
scroll to position [1123, 0]
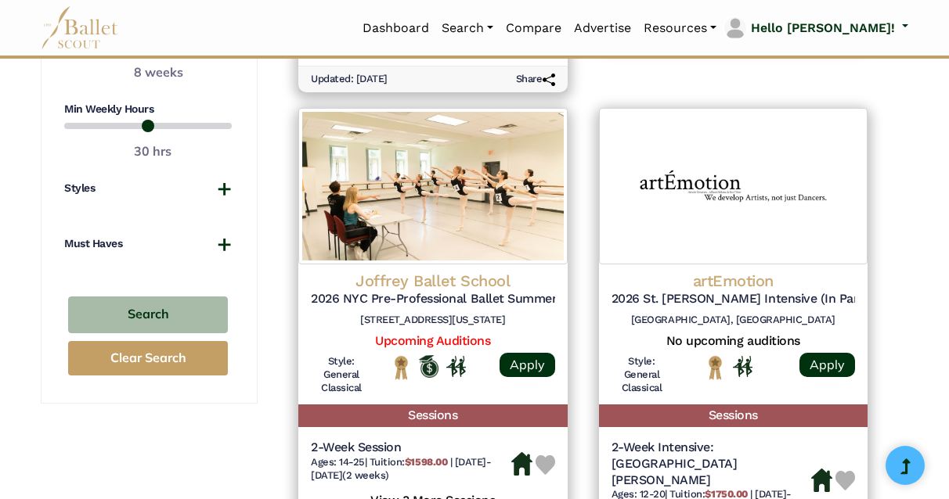
drag, startPoint x: 222, startPoint y: 308, endPoint x: 100, endPoint y: 312, distance: 121.4
click at [100, 57] on input "range" at bounding box center [148, 47] width 168 height 19
drag, startPoint x: 100, startPoint y: 312, endPoint x: 113, endPoint y: 311, distance: 12.6
type input "*"
click at [113, 57] on input "range" at bounding box center [148, 47] width 168 height 19
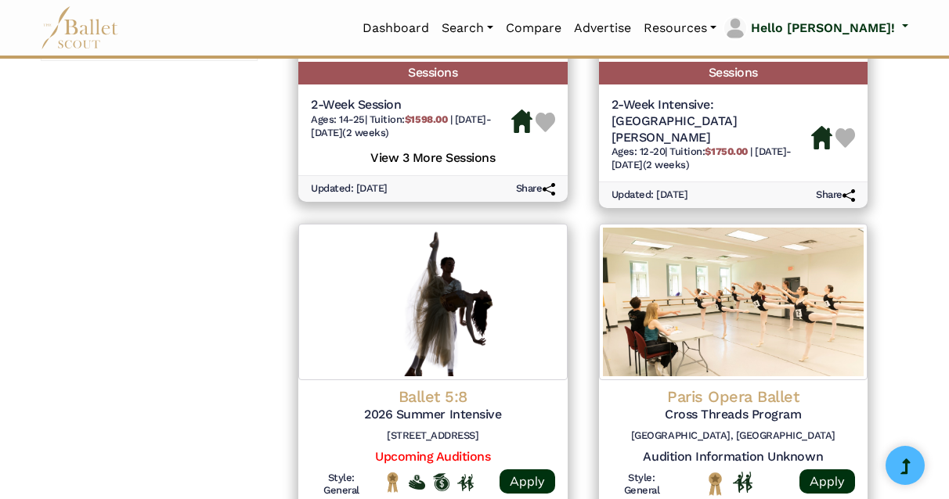
scroll to position [1459, 0]
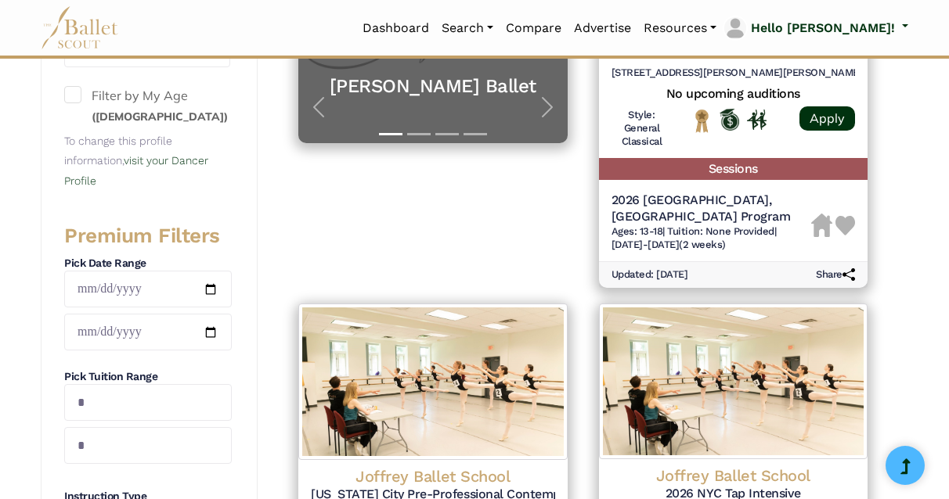
scroll to position [473, 0]
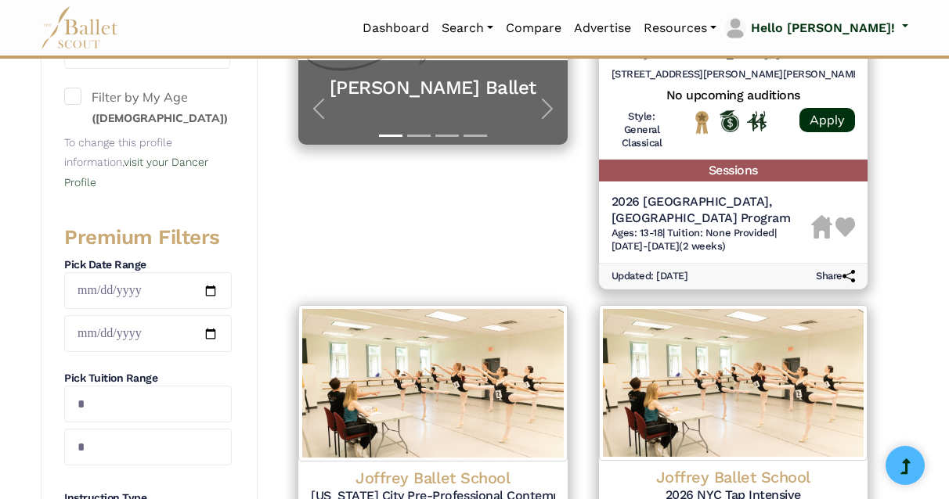
click at [81, 105] on span at bounding box center [72, 96] width 17 height 17
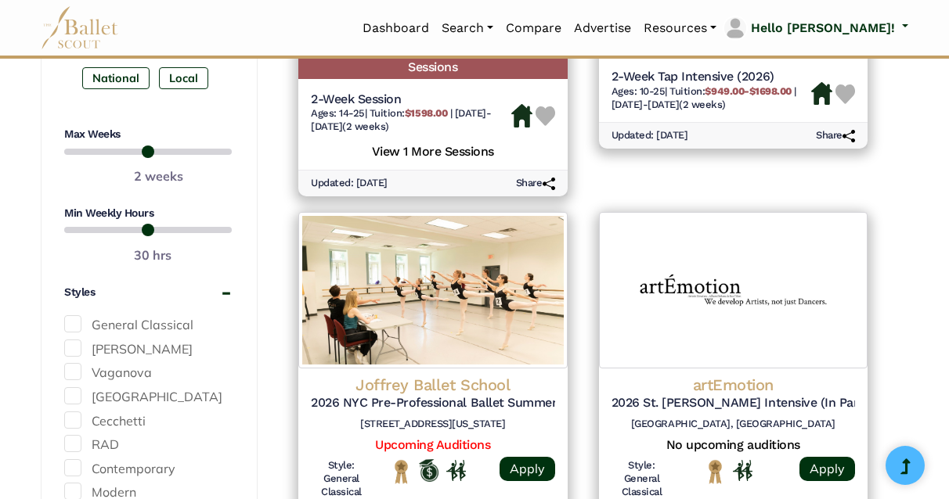
scroll to position [1021, 0]
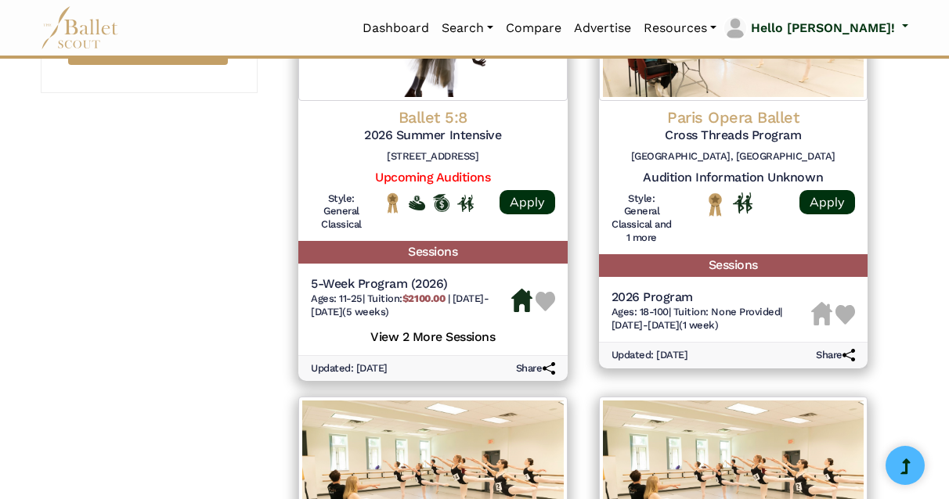
scroll to position [1803, 0]
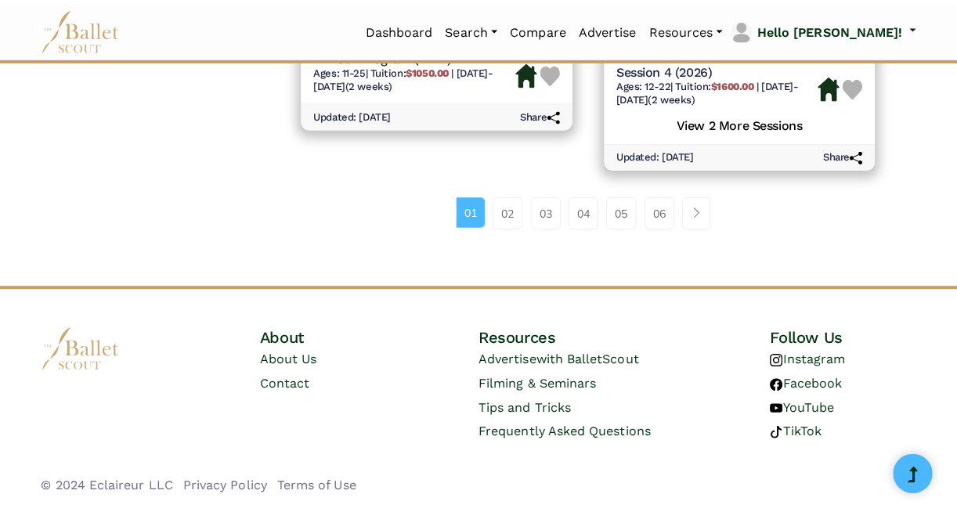
scroll to position [2543, 0]
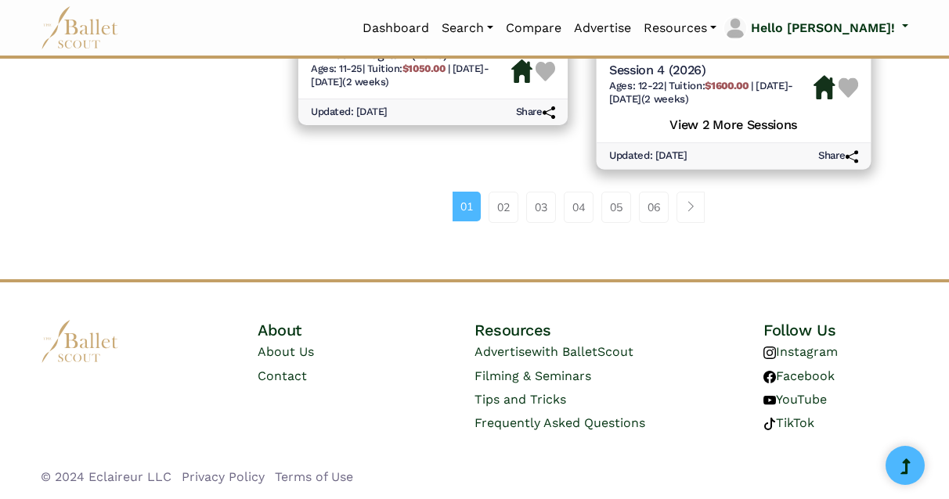
click at [730, 132] on h5 "View 2 More Sessions" at bounding box center [732, 122] width 249 height 20
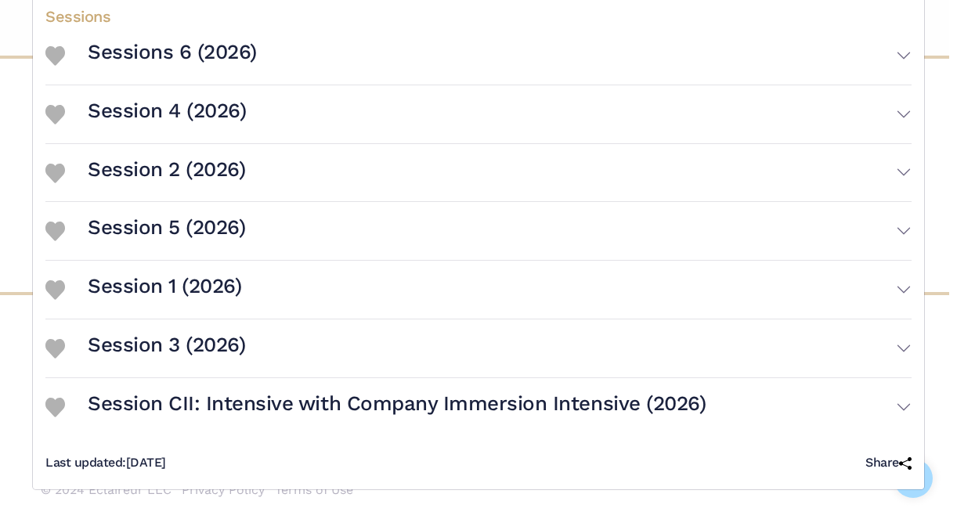
scroll to position [735, 0]
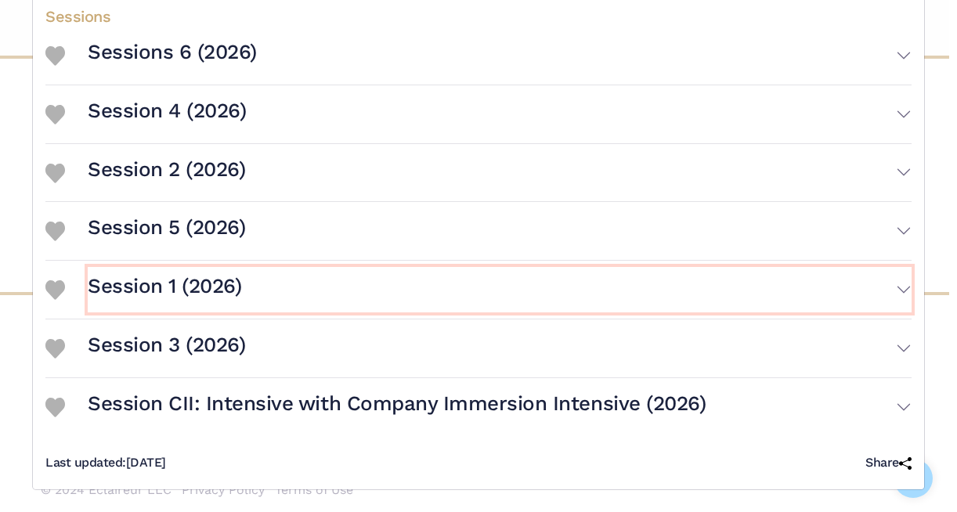
click at [896, 267] on button "Session 1 (2026)" at bounding box center [500, 289] width 824 height 45
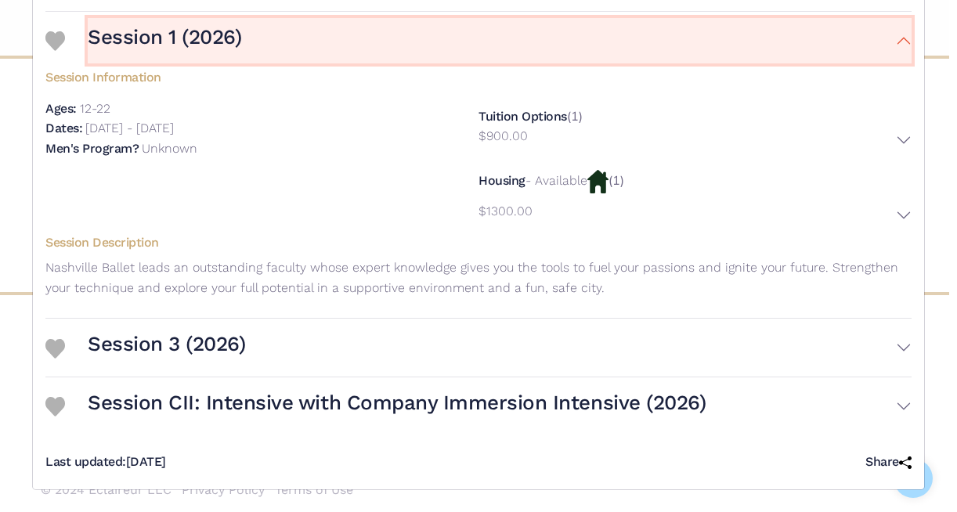
scroll to position [772, 0]
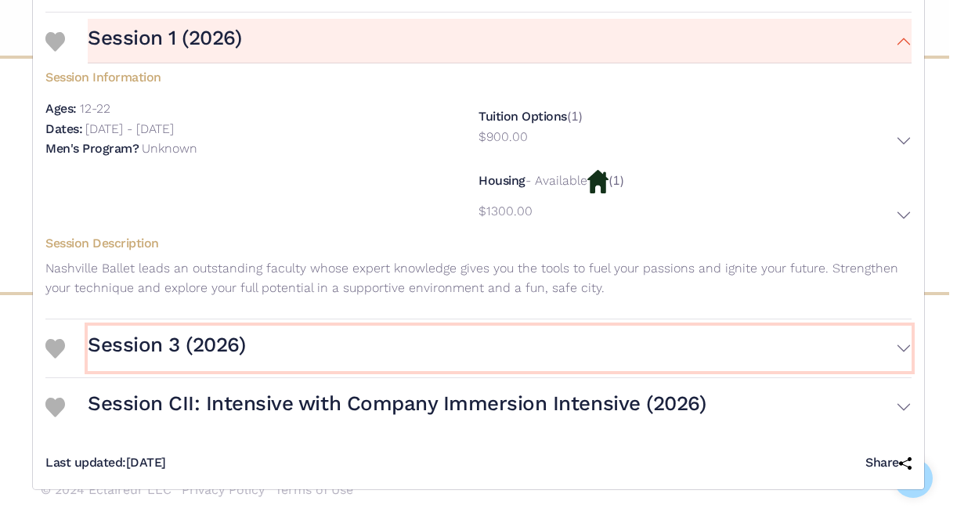
click at [894, 326] on button "Session 3 (2026)" at bounding box center [500, 348] width 824 height 45
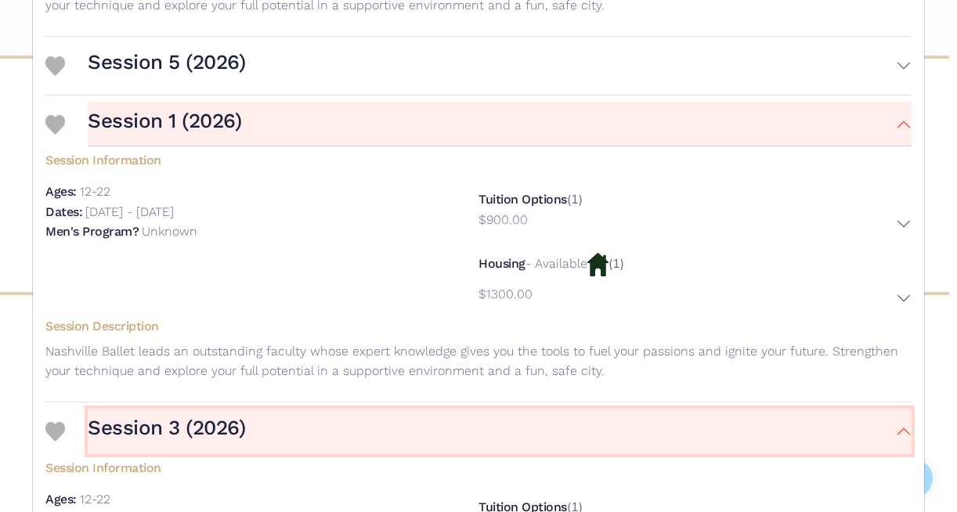
scroll to position [914, 0]
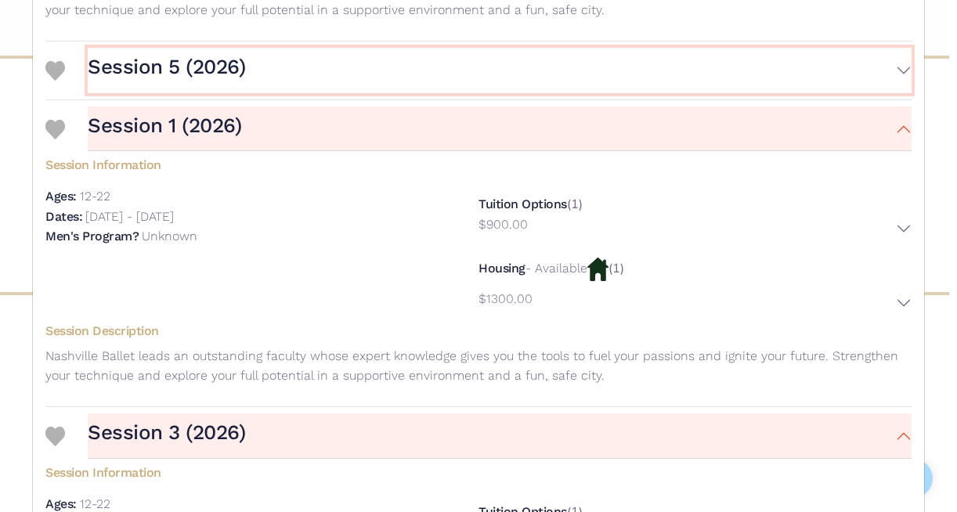
click at [888, 93] on button "Session 5 (2026)" at bounding box center [500, 70] width 824 height 45
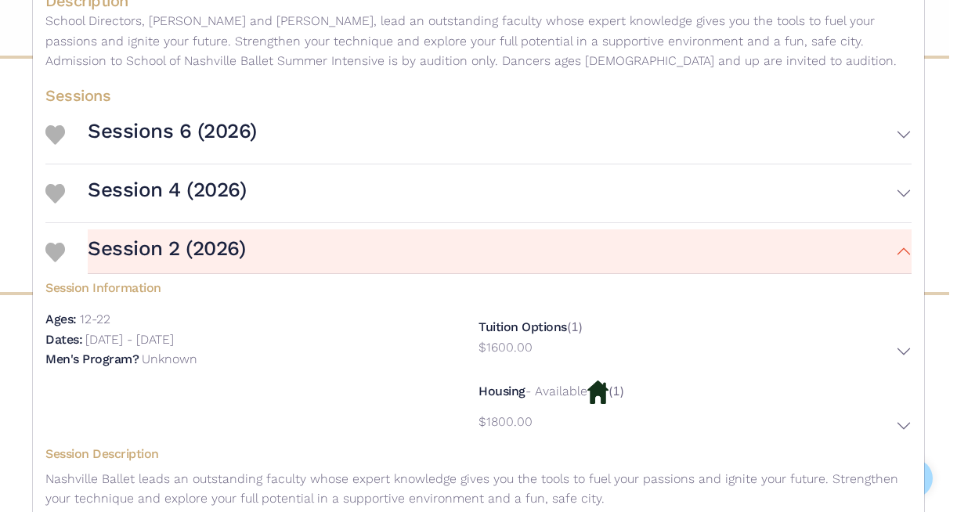
scroll to position [420, 0]
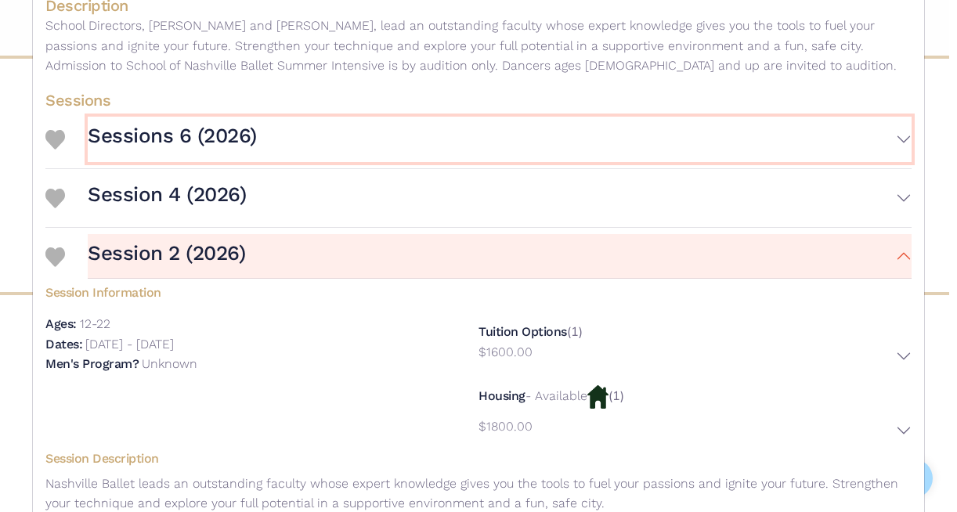
click at [887, 162] on button "Sessions 6 (2026)" at bounding box center [500, 139] width 824 height 45
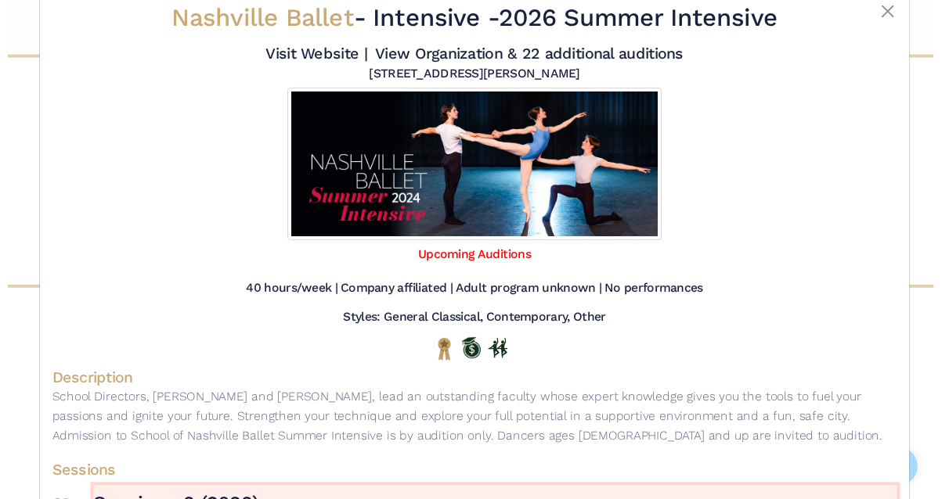
scroll to position [0, 0]
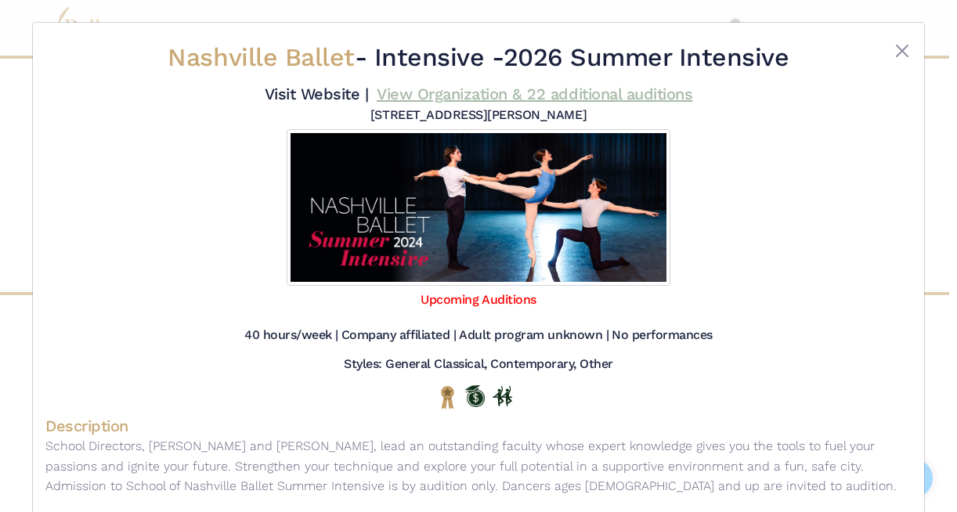
click at [421, 103] on link "View Organization & 22 additional auditions" at bounding box center [534, 94] width 315 height 19
click at [896, 60] on button "Close" at bounding box center [901, 50] width 19 height 19
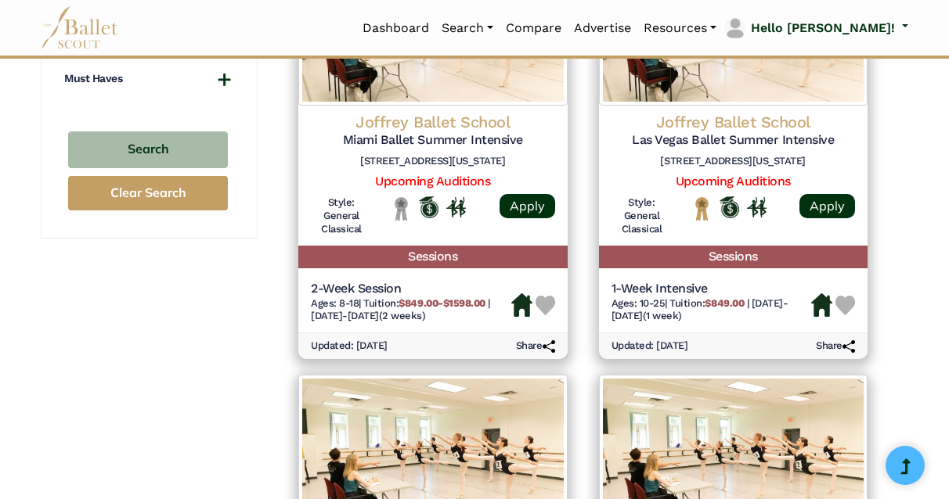
scroll to position [1272, 0]
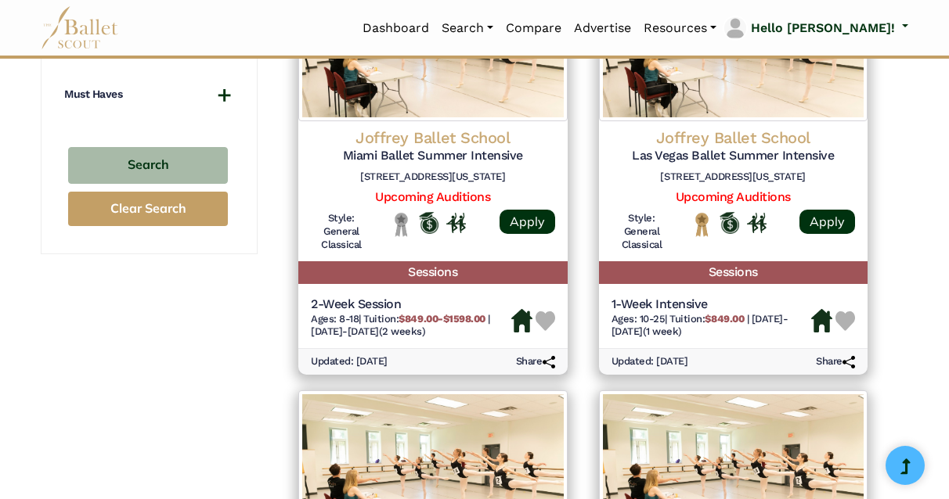
click at [220, 47] on button "Styles" at bounding box center [148, 39] width 168 height 16
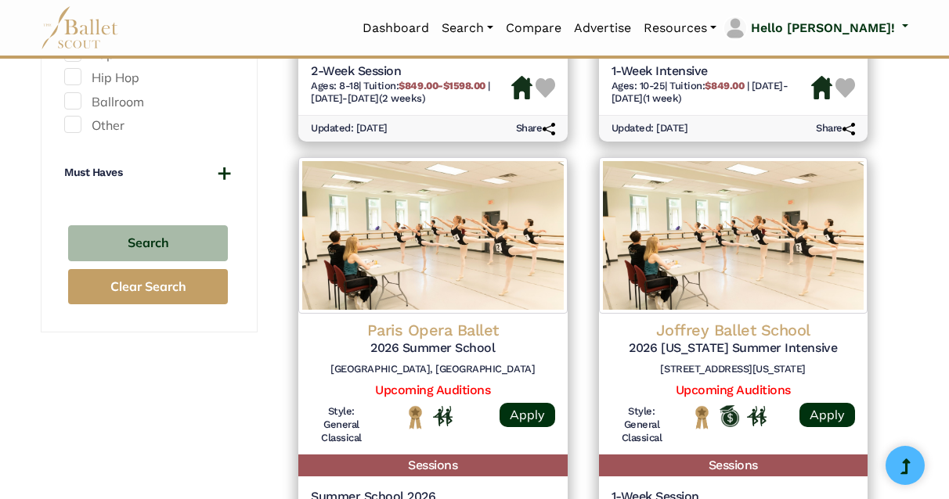
scroll to position [1507, 0]
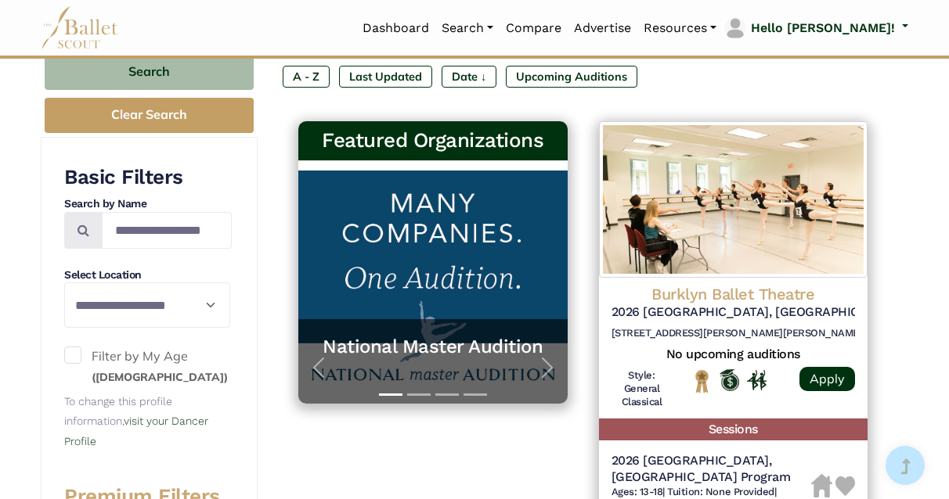
scroll to position [206, 0]
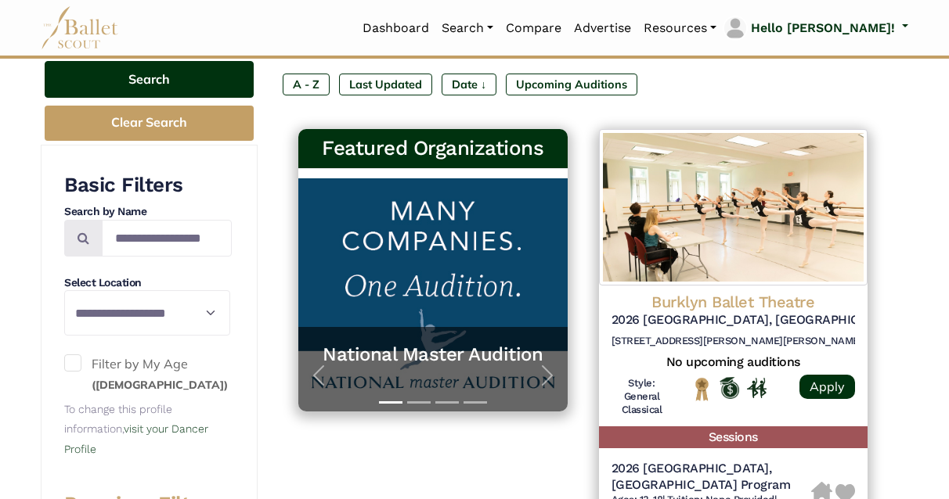
click at [160, 98] on button "Search" at bounding box center [149, 79] width 209 height 37
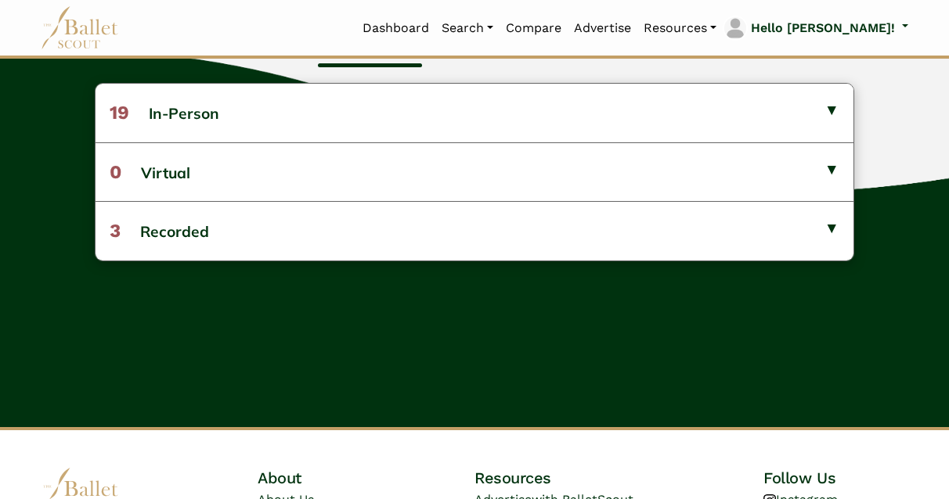
scroll to position [465, 0]
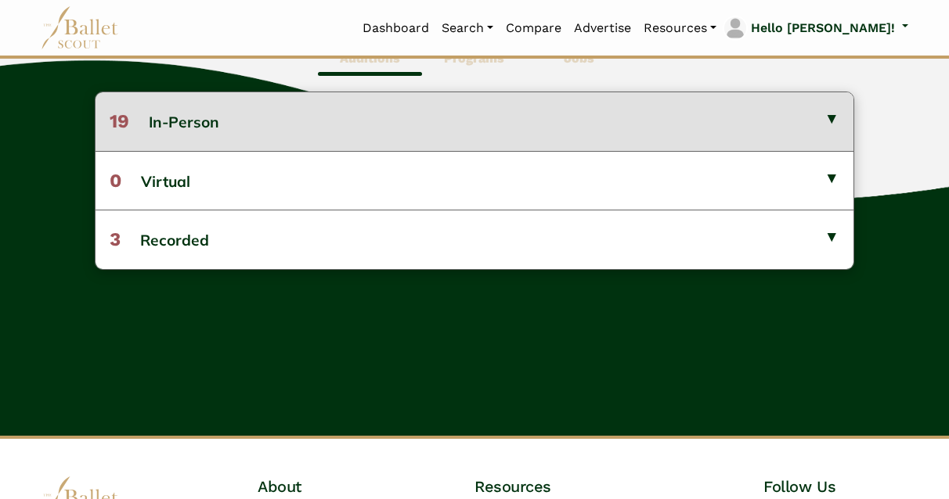
click at [832, 137] on button "19 In-Person" at bounding box center [475, 121] width 758 height 58
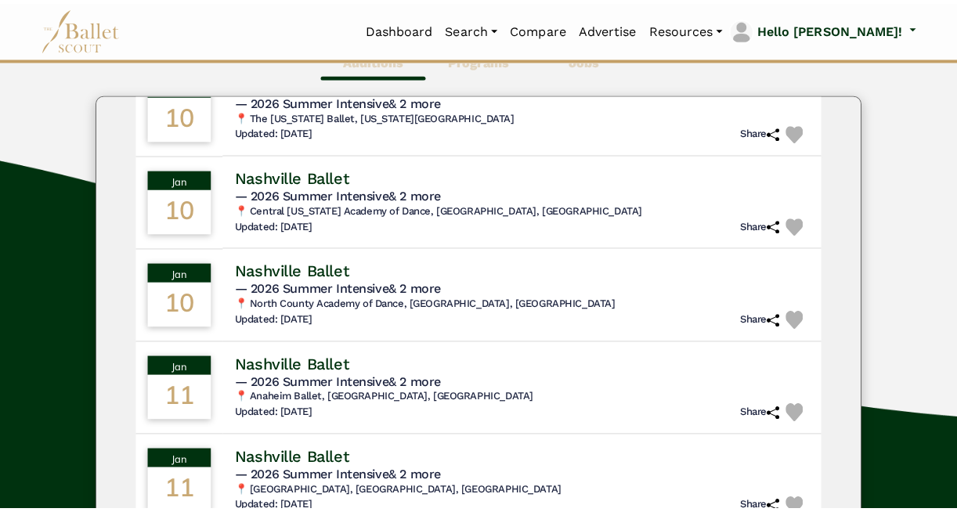
scroll to position [185, 0]
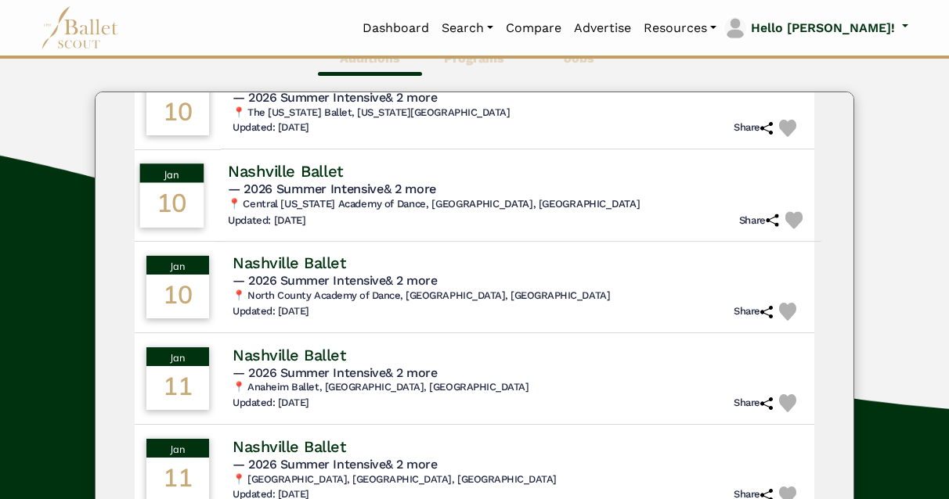
click at [198, 227] on div "10" at bounding box center [172, 204] width 64 height 45
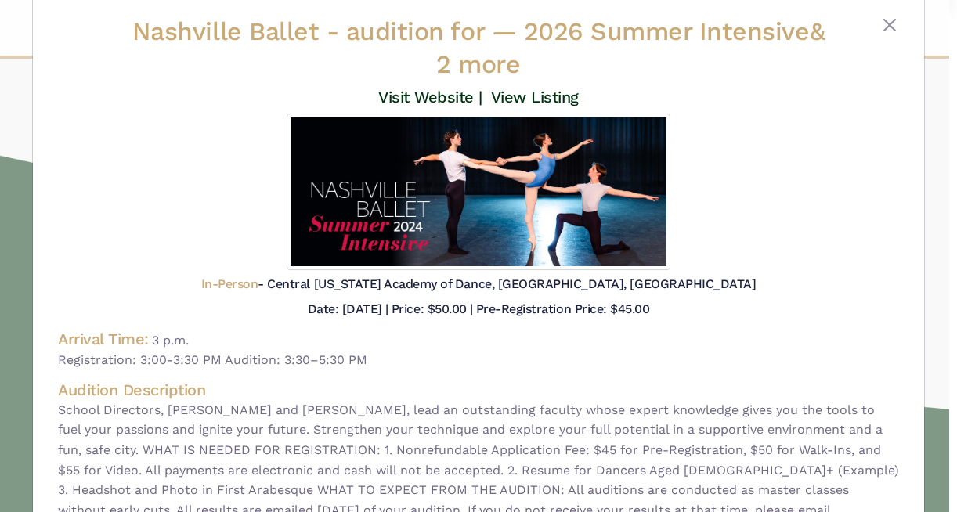
scroll to position [0, 0]
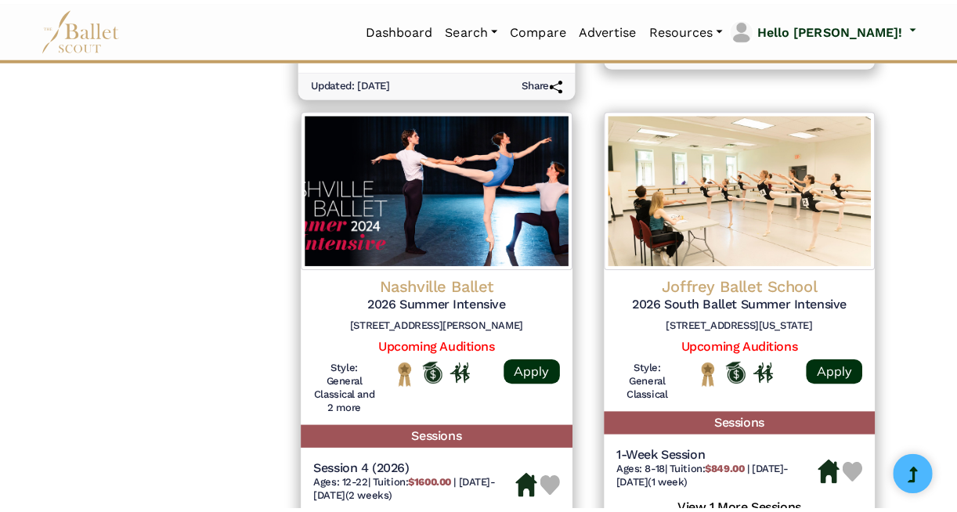
scroll to position [2014, 0]
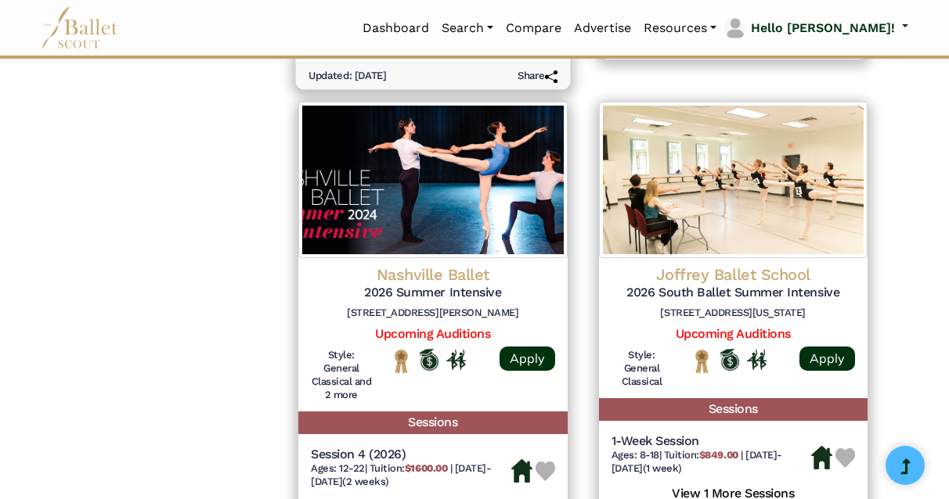
click at [438, 53] on h5 "View 1 More Sessions" at bounding box center [432, 43] width 249 height 20
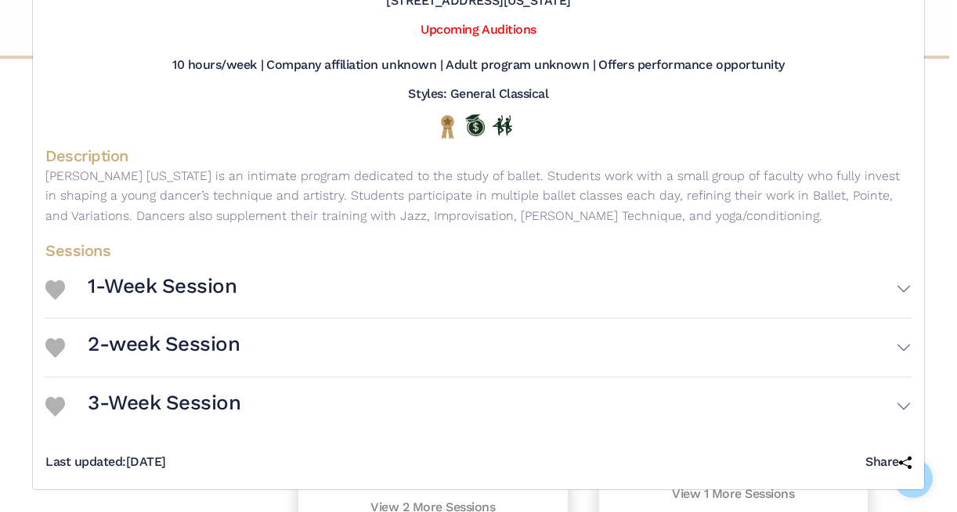
scroll to position [287, 0]
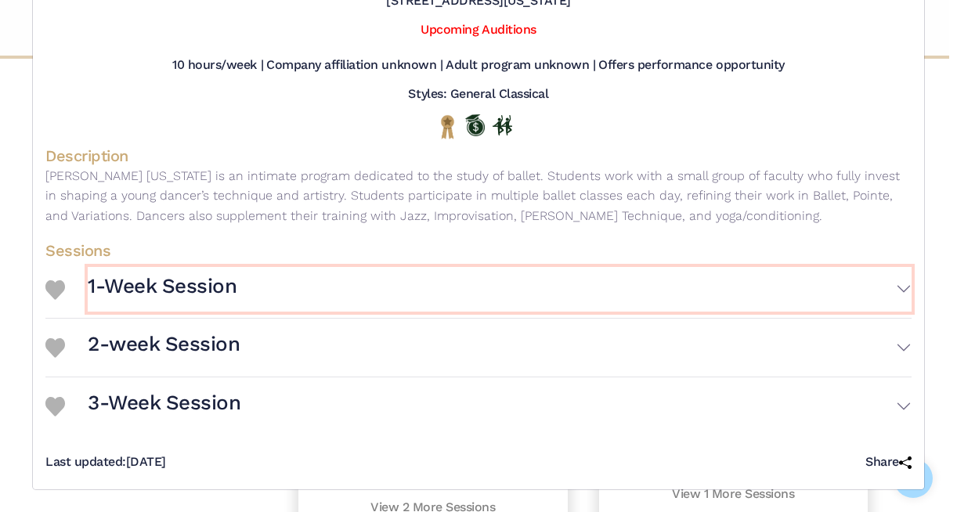
click at [885, 267] on button "1-Week Session" at bounding box center [500, 289] width 824 height 45
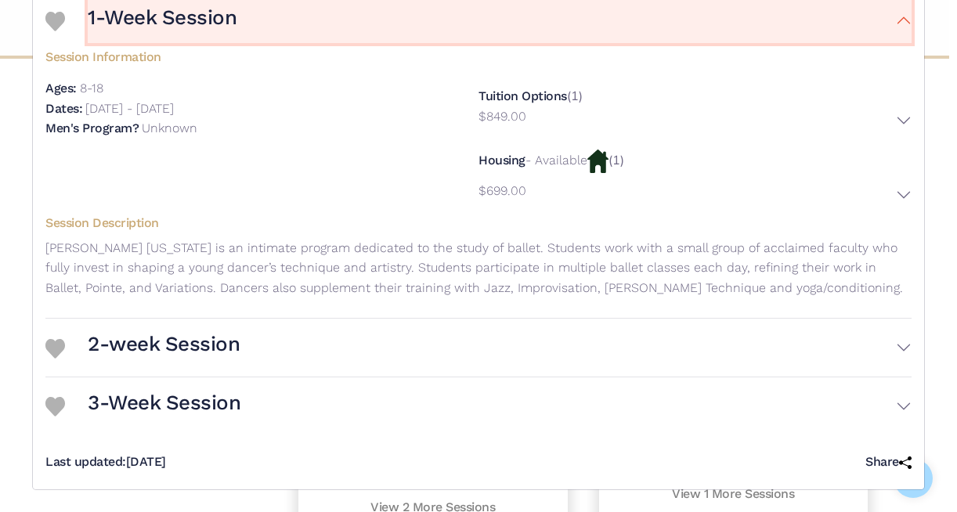
scroll to position [574, 0]
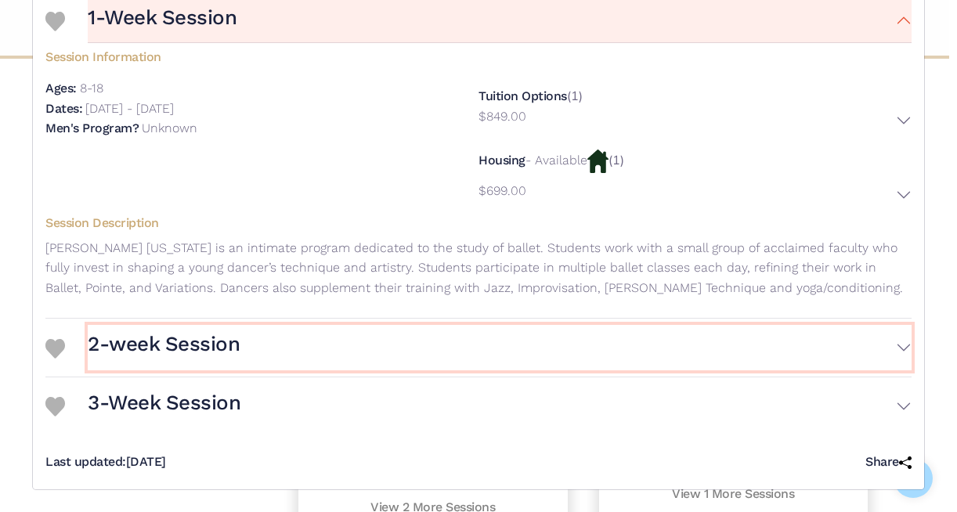
click at [896, 325] on button "2-week Session" at bounding box center [500, 347] width 824 height 45
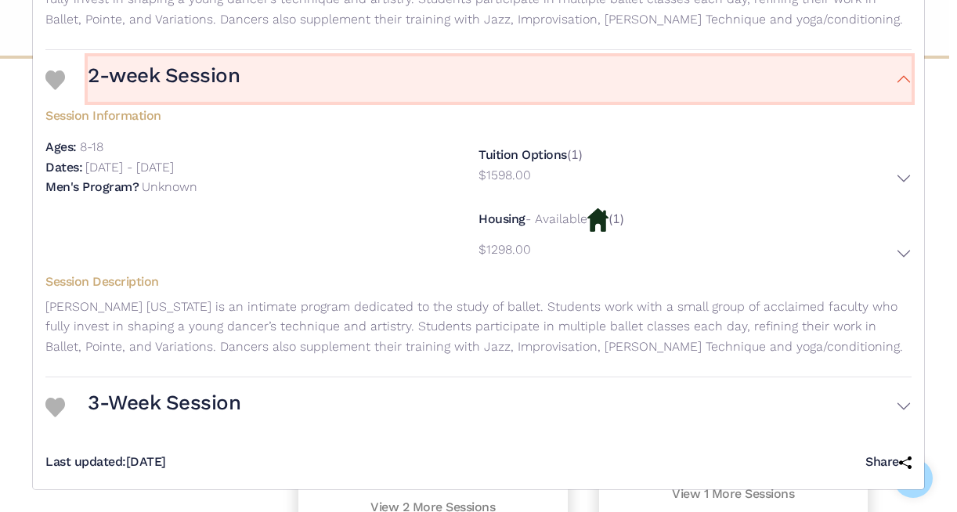
scroll to position [861, 0]
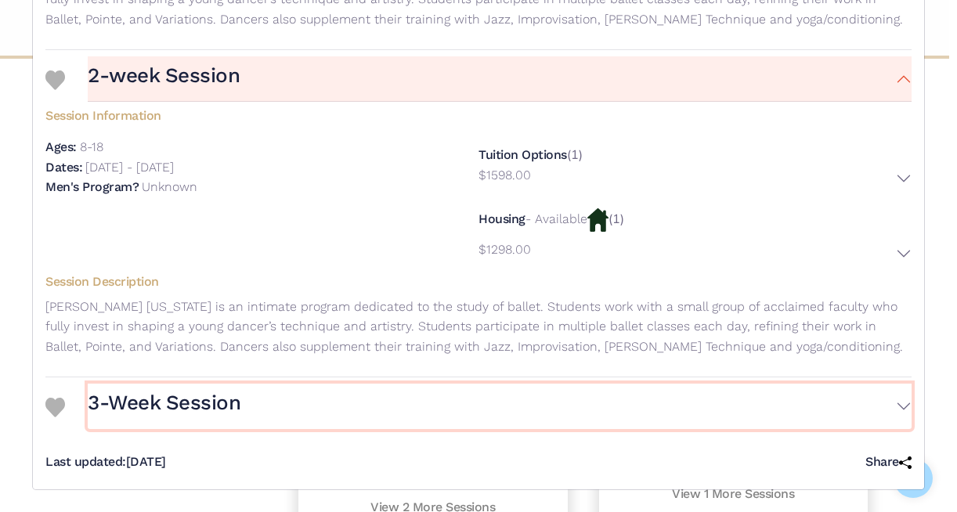
click at [890, 384] on button "3-Week Session" at bounding box center [500, 406] width 824 height 45
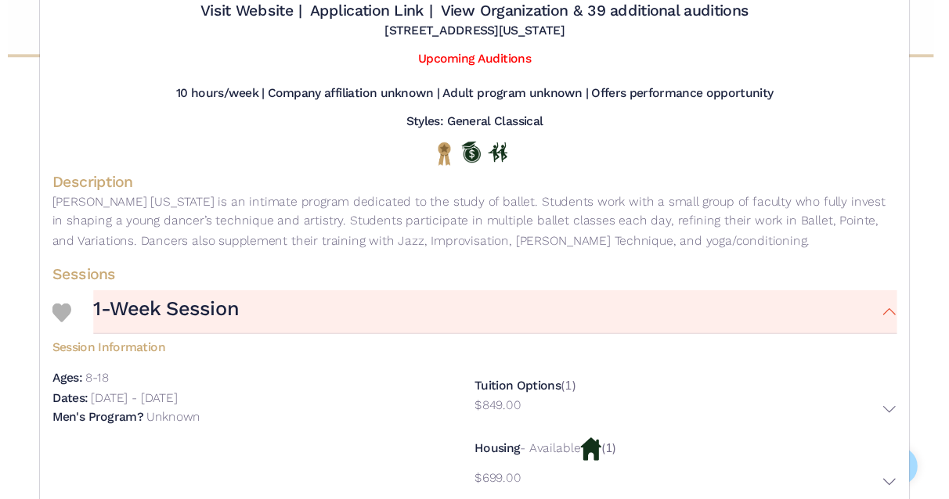
scroll to position [0, 0]
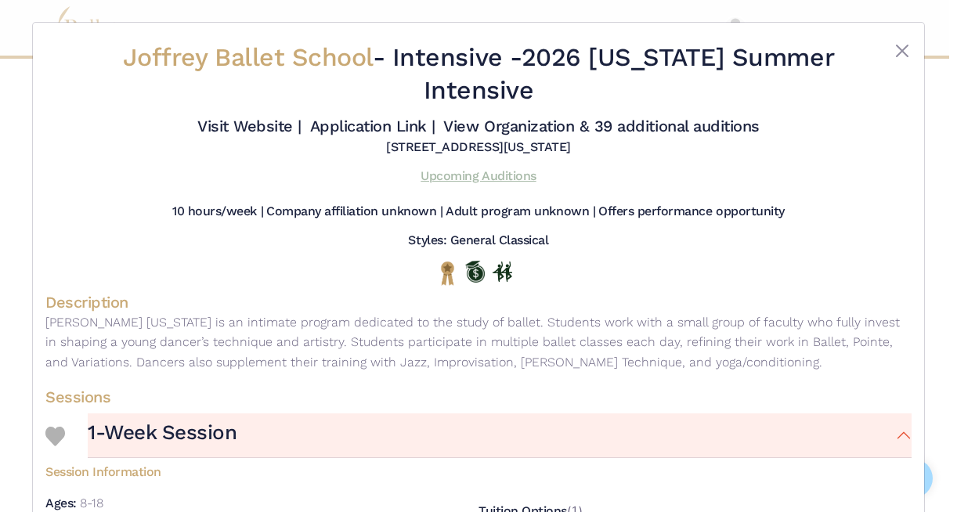
click at [502, 183] on link "Upcoming Auditions" at bounding box center [477, 175] width 115 height 15
click at [897, 60] on button "Close" at bounding box center [901, 50] width 19 height 19
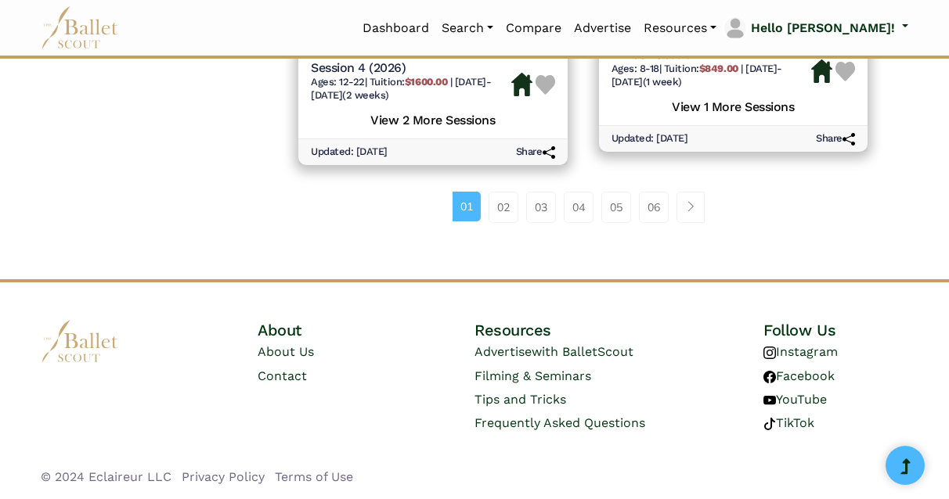
scroll to position [2860, 0]
click at [499, 199] on link "02" at bounding box center [503, 207] width 30 height 31
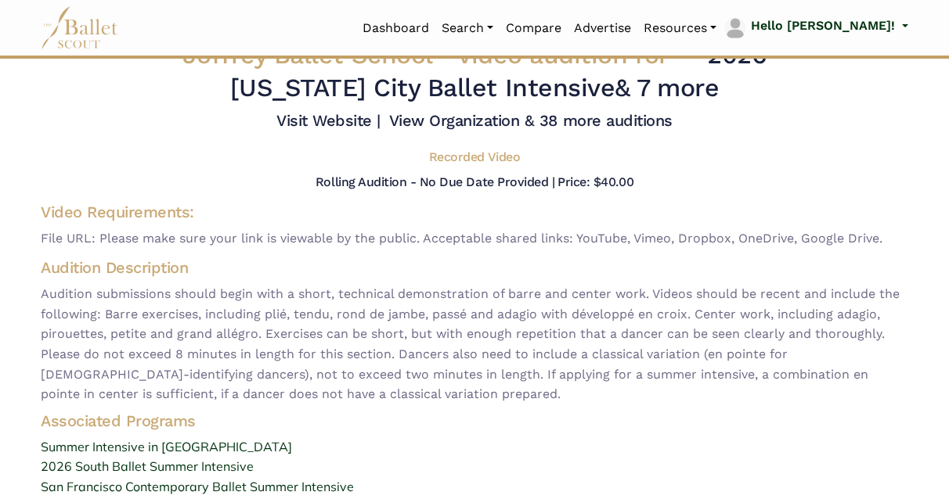
scroll to position [0, 1]
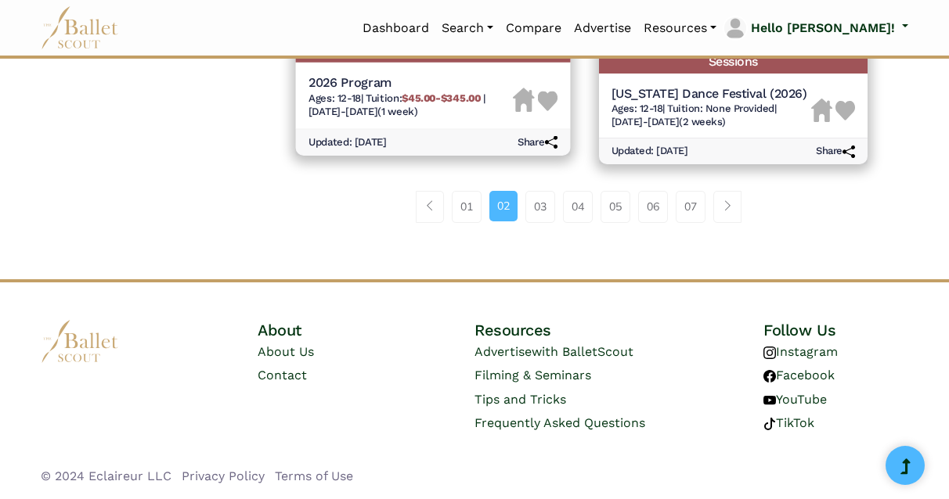
scroll to position [2883, 0]
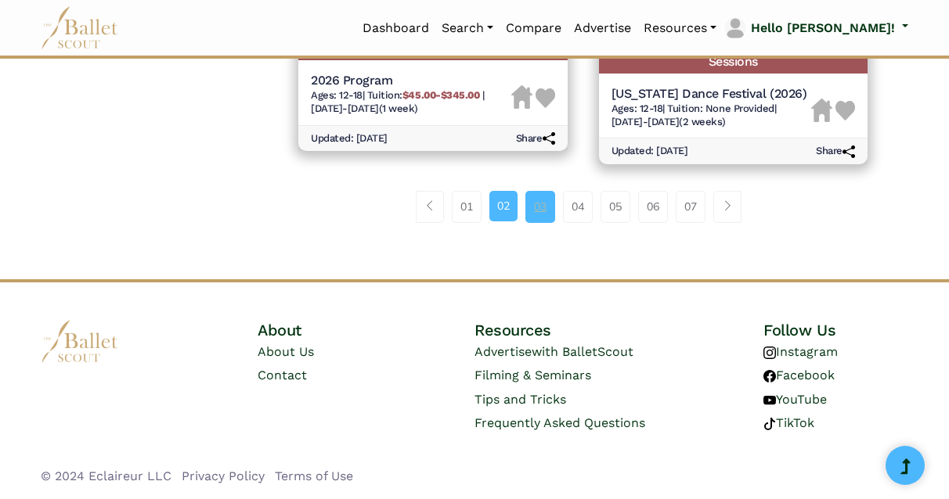
click at [539, 222] on link "03" at bounding box center [540, 206] width 30 height 31
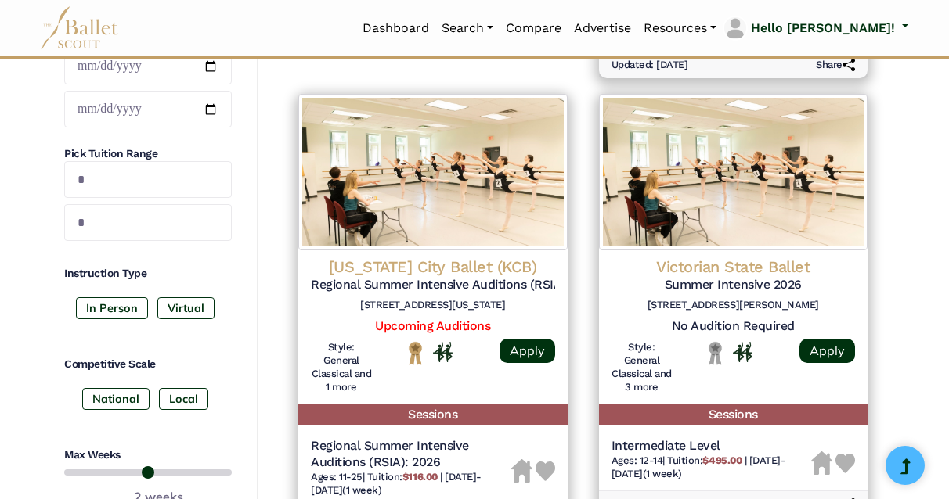
scroll to position [698, 0]
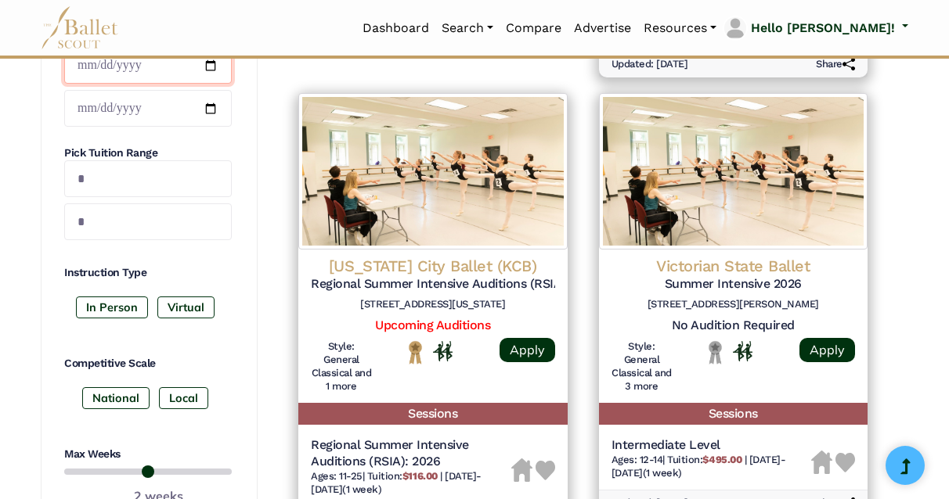
click at [137, 84] on input "date" at bounding box center [148, 65] width 168 height 37
click at [207, 84] on input "date" at bounding box center [148, 65] width 168 height 37
type input "**********"
click at [167, 127] on input "date" at bounding box center [148, 108] width 168 height 37
click at [211, 127] on input "date" at bounding box center [148, 108] width 168 height 37
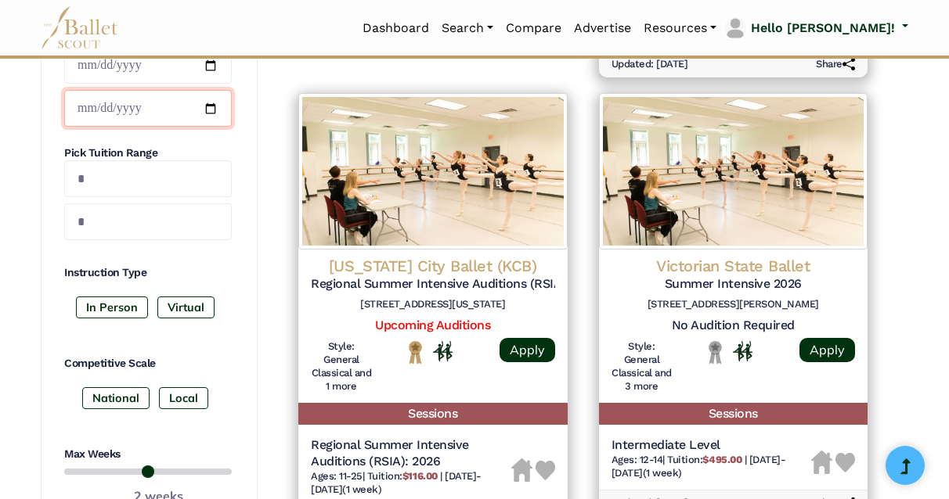
type input "**********"
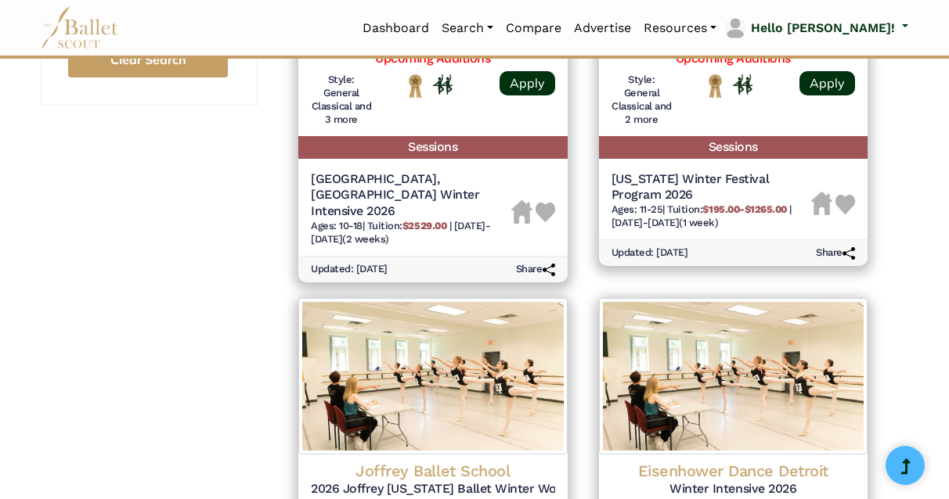
scroll to position [1411, 0]
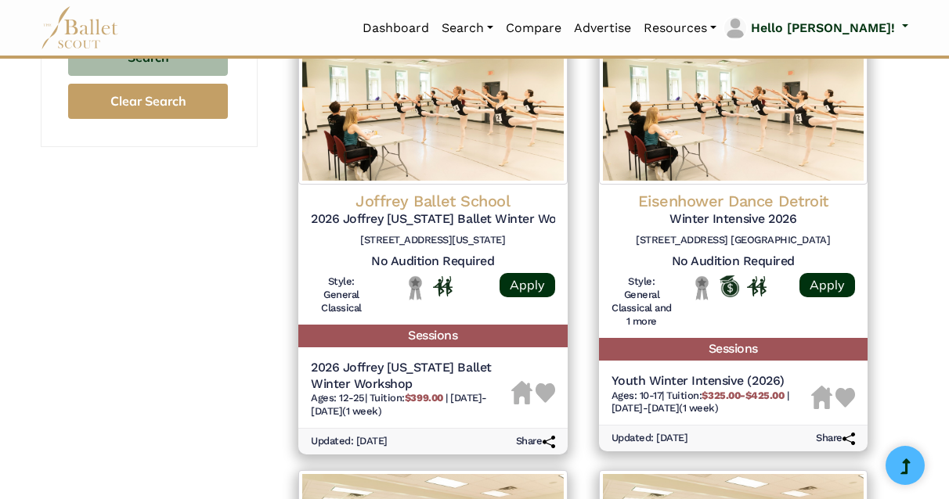
scroll to position [1694, 0]
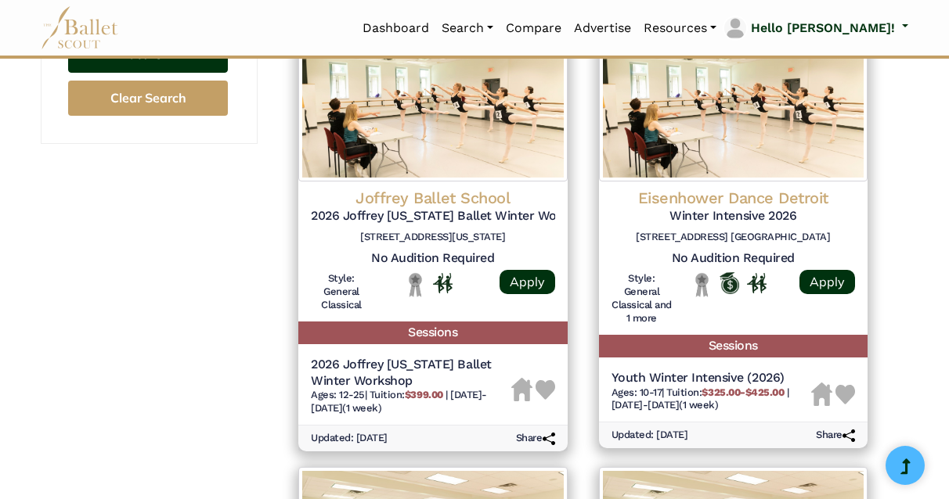
click at [158, 74] on button "Search" at bounding box center [148, 55] width 160 height 37
